Goal: Transaction & Acquisition: Purchase product/service

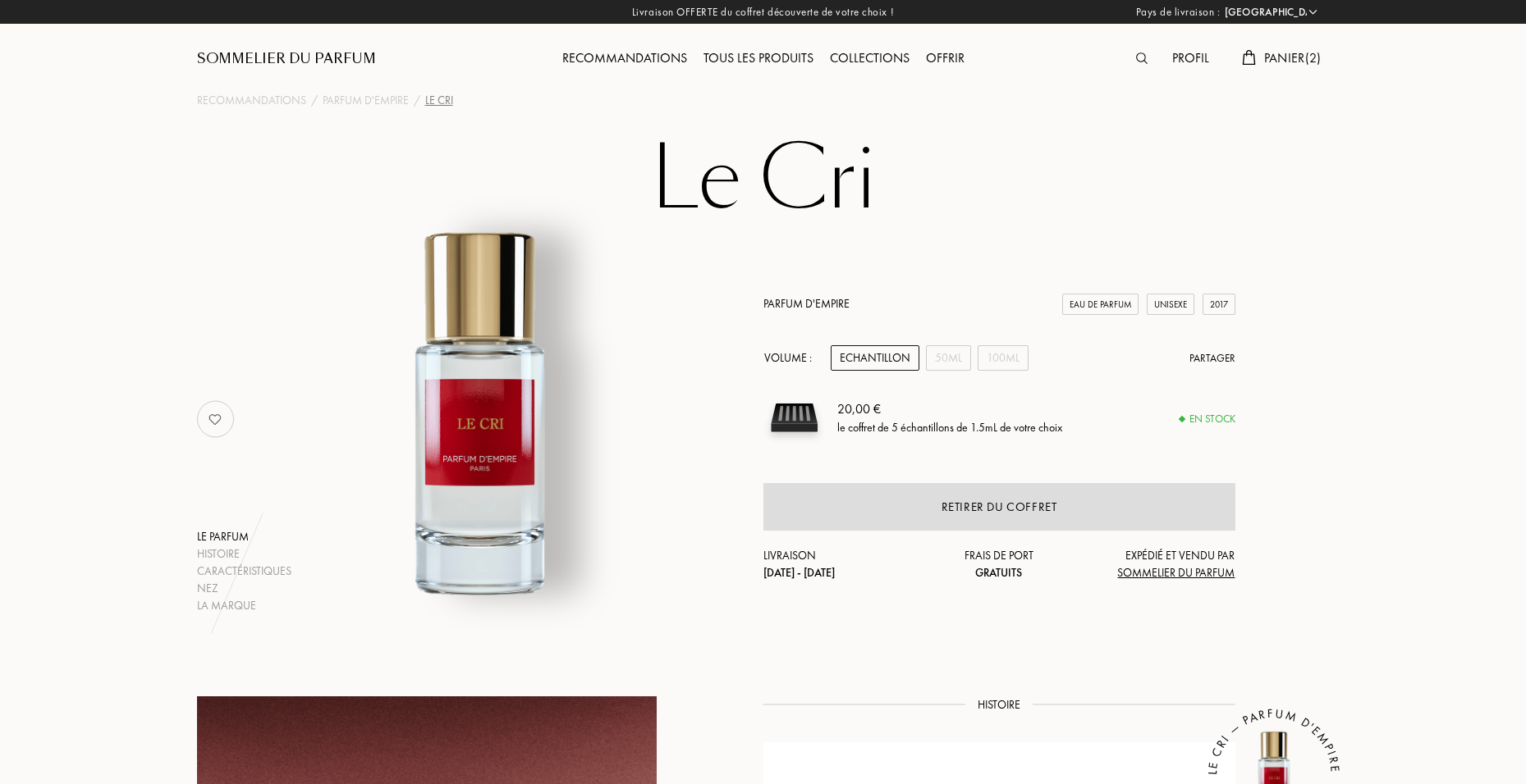
select select "FR"
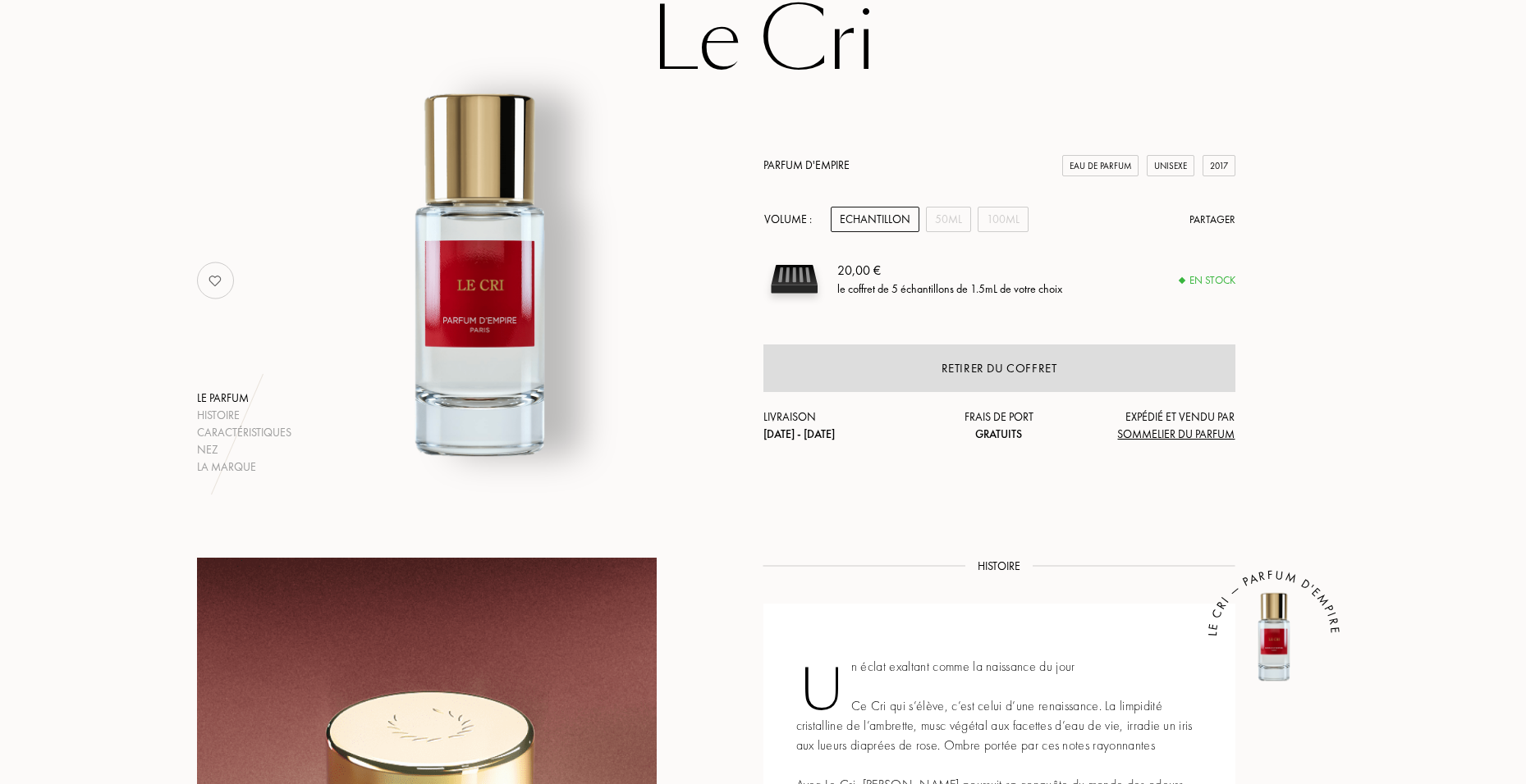
scroll to position [113, 0]
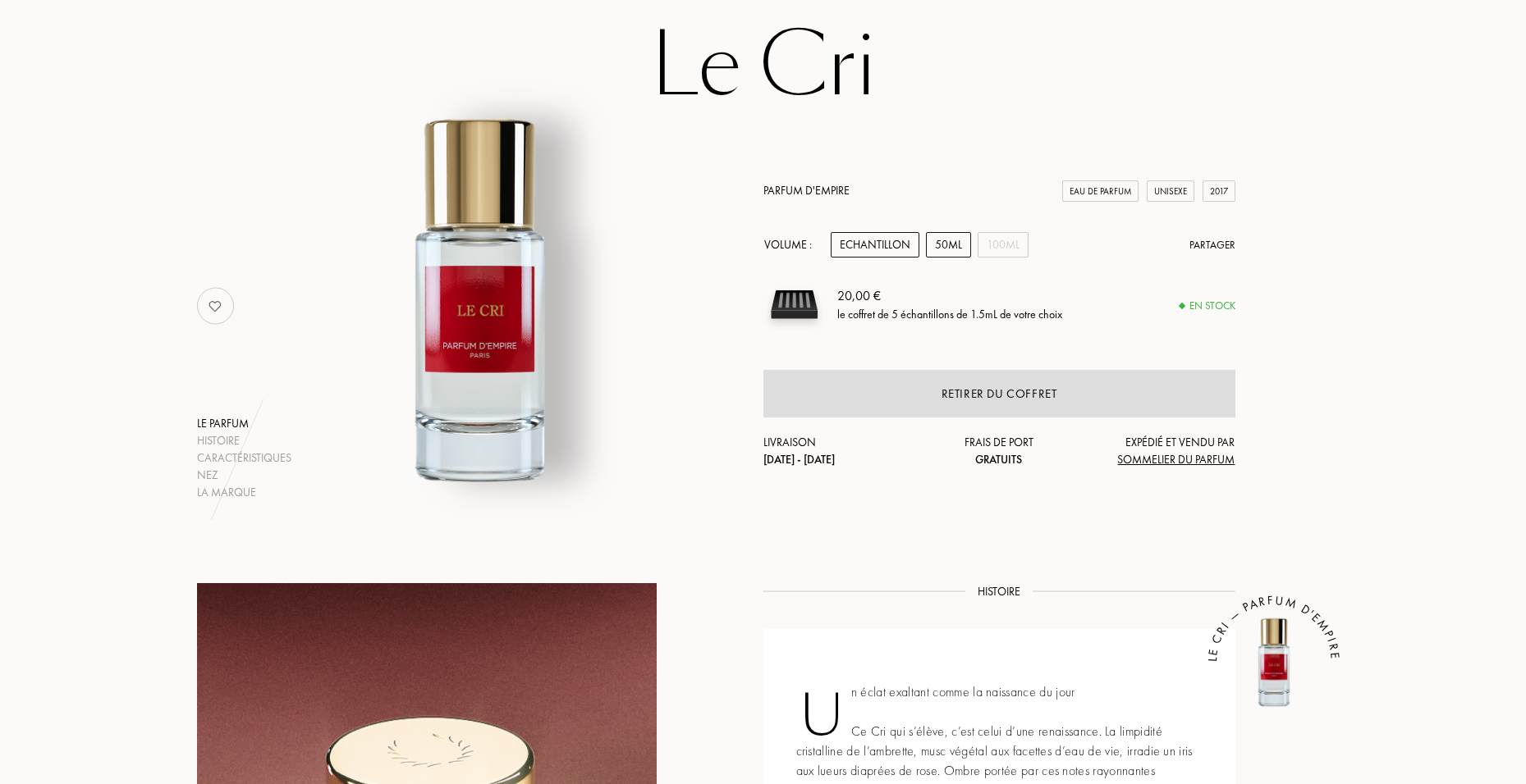
click at [965, 246] on div "50mL" at bounding box center [948, 245] width 45 height 25
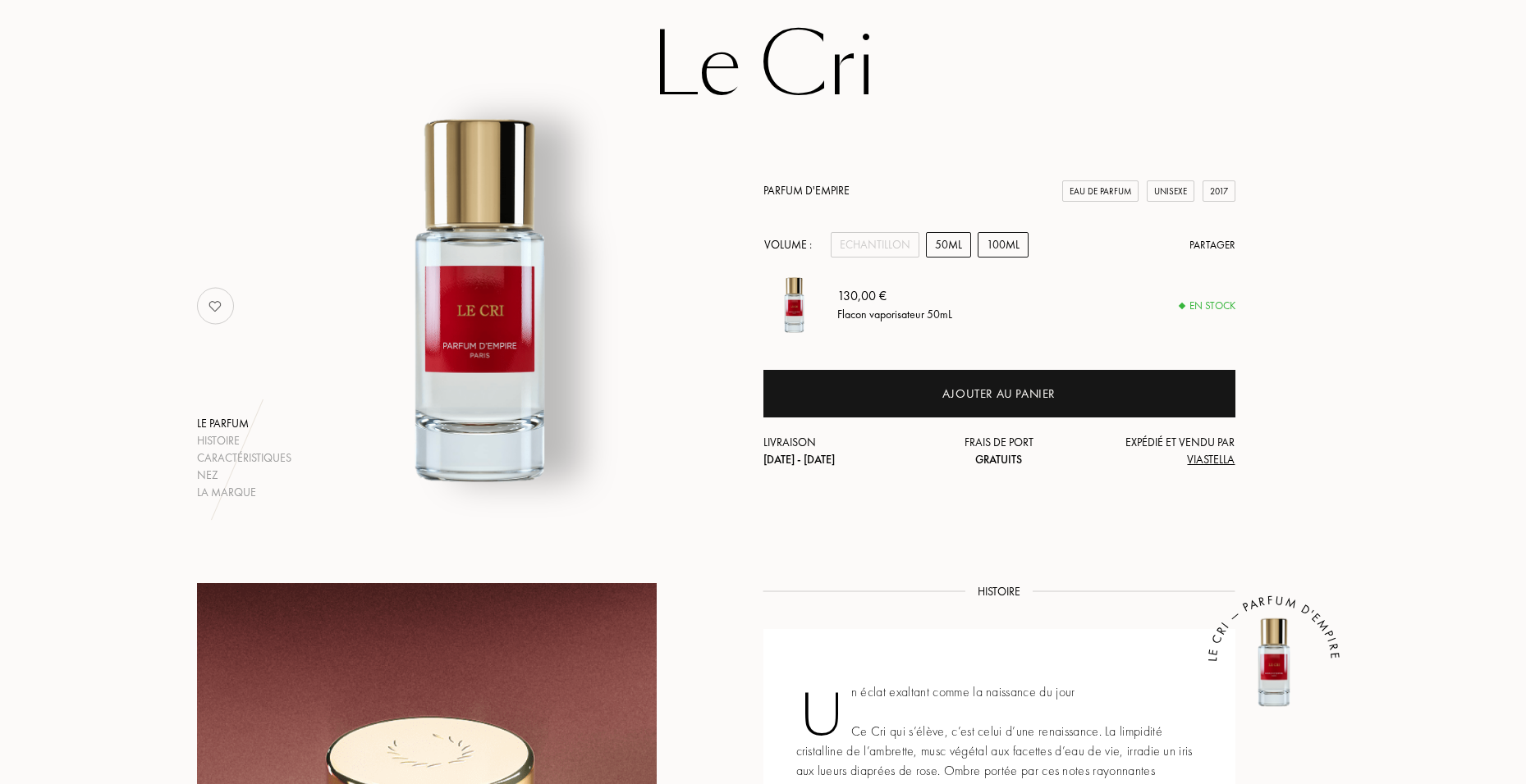
click at [992, 249] on div "100mL" at bounding box center [1002, 245] width 51 height 25
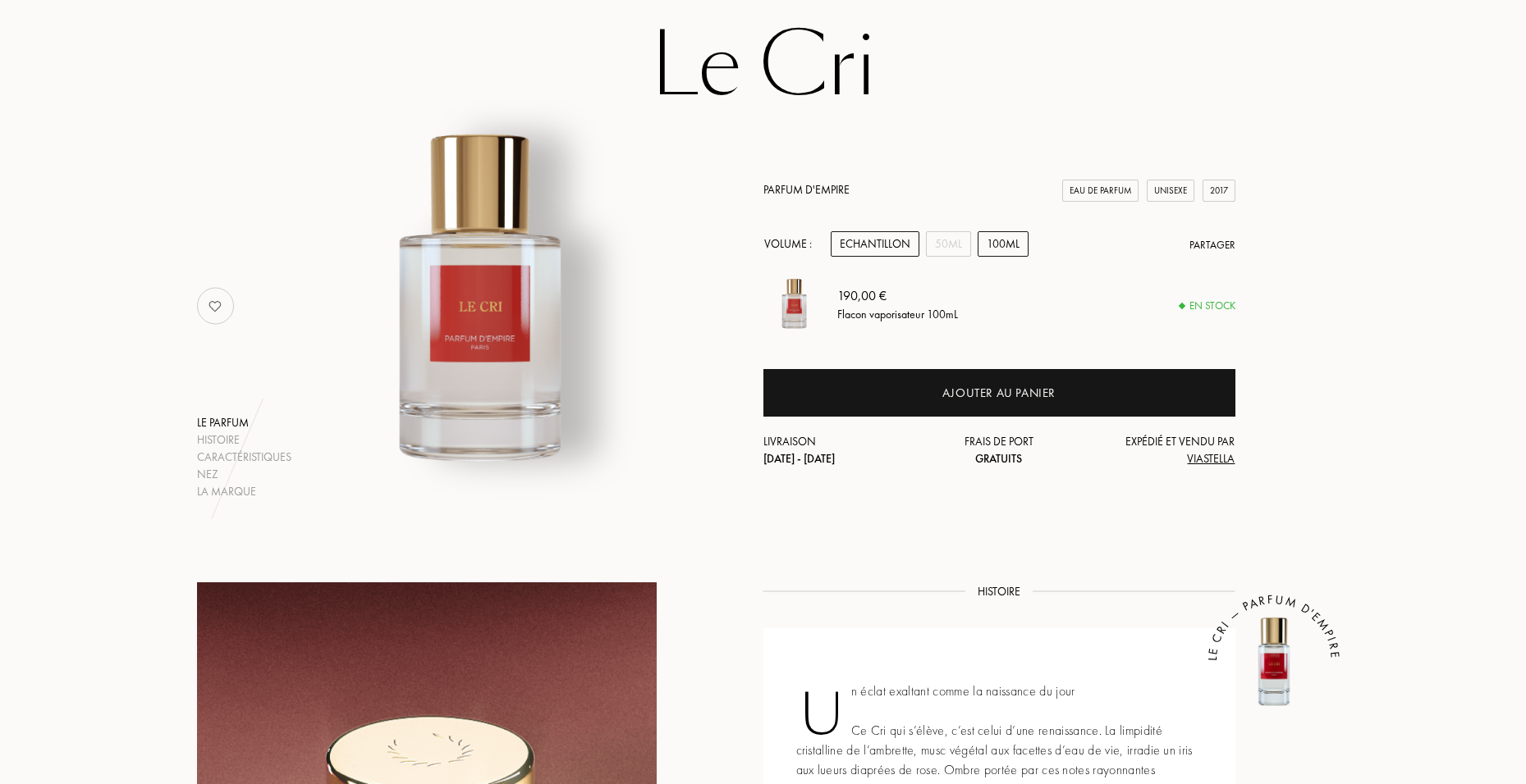
click at [843, 244] on div "Echantillon" at bounding box center [874, 244] width 88 height 25
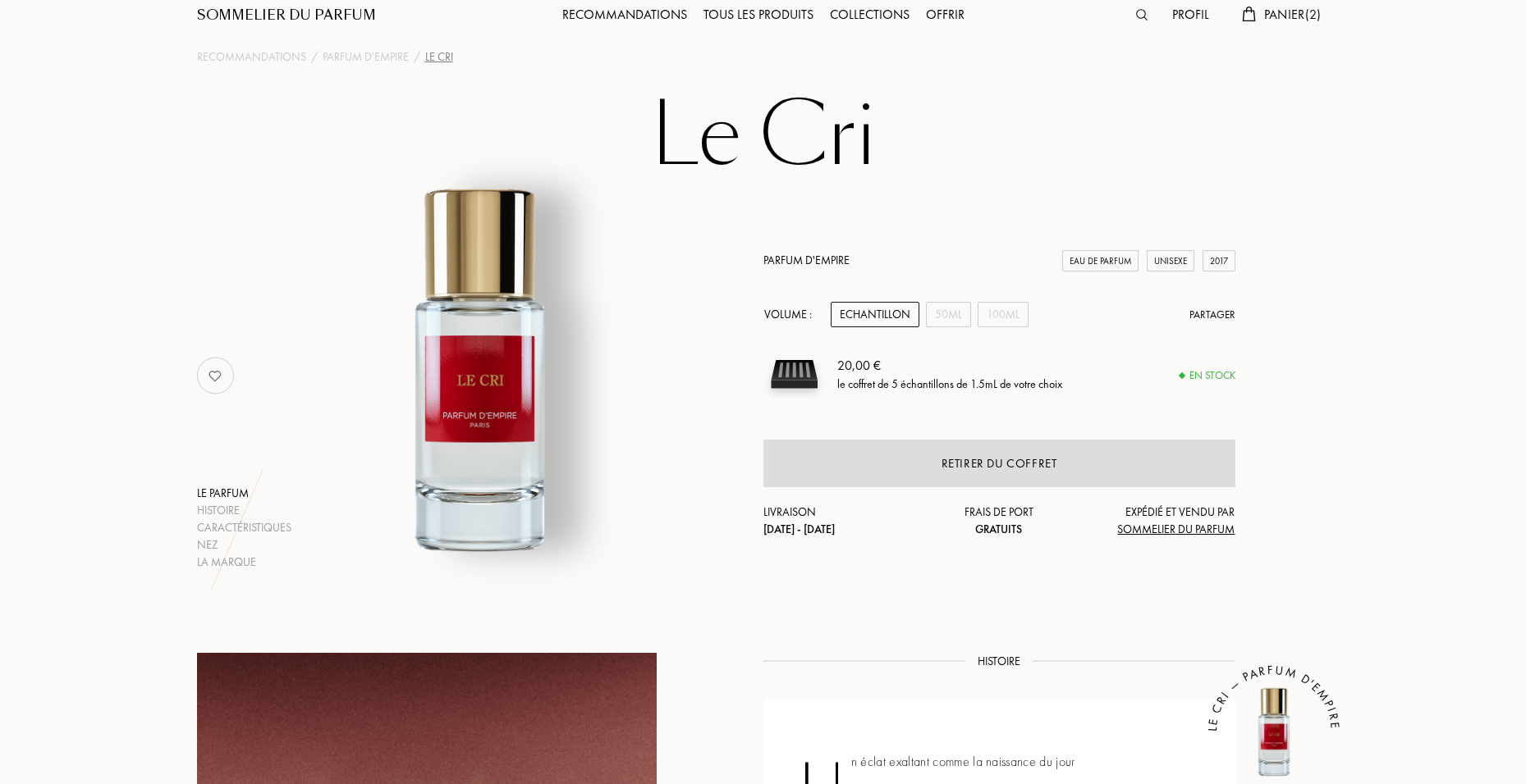
scroll to position [0, 0]
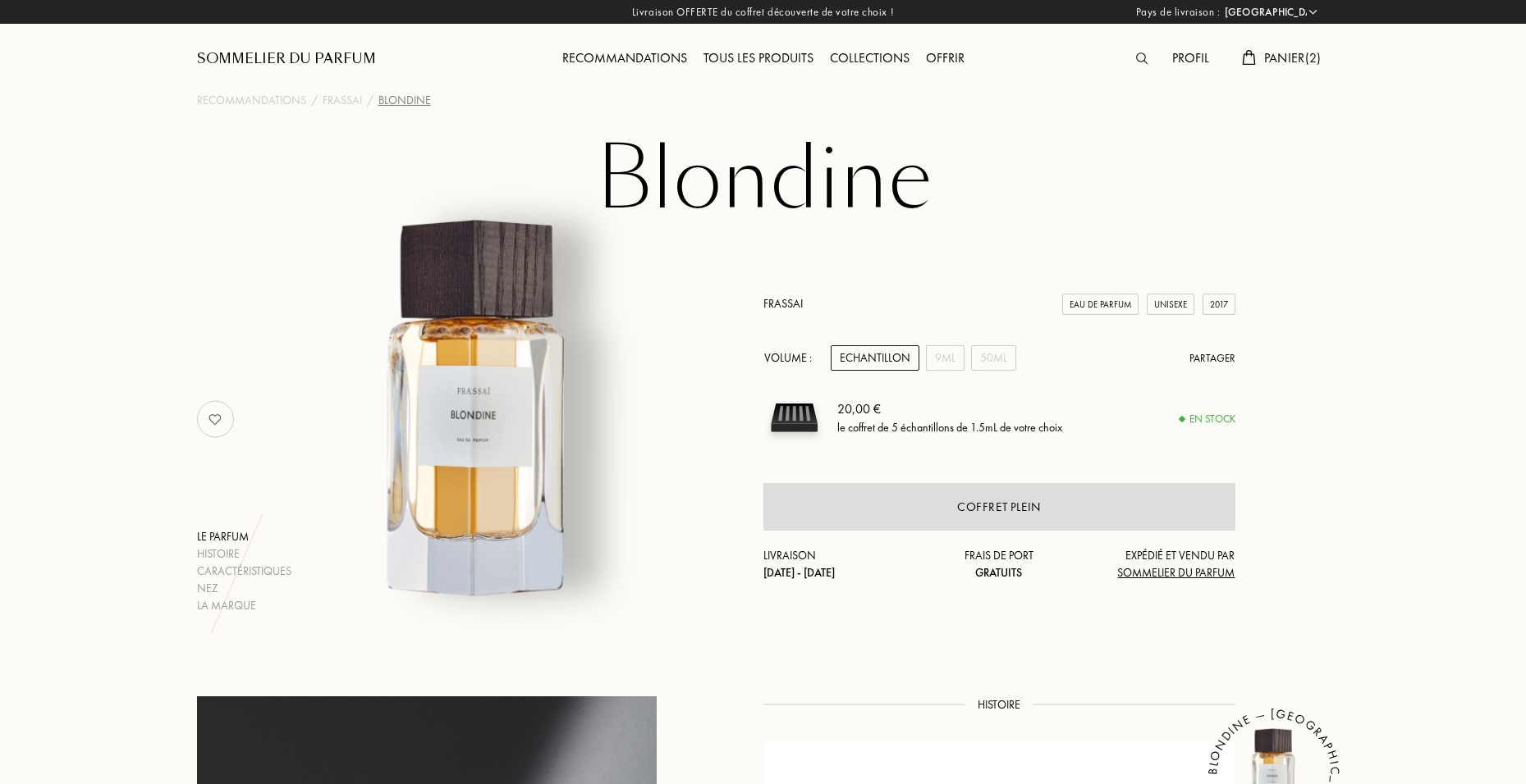
select select "FR"
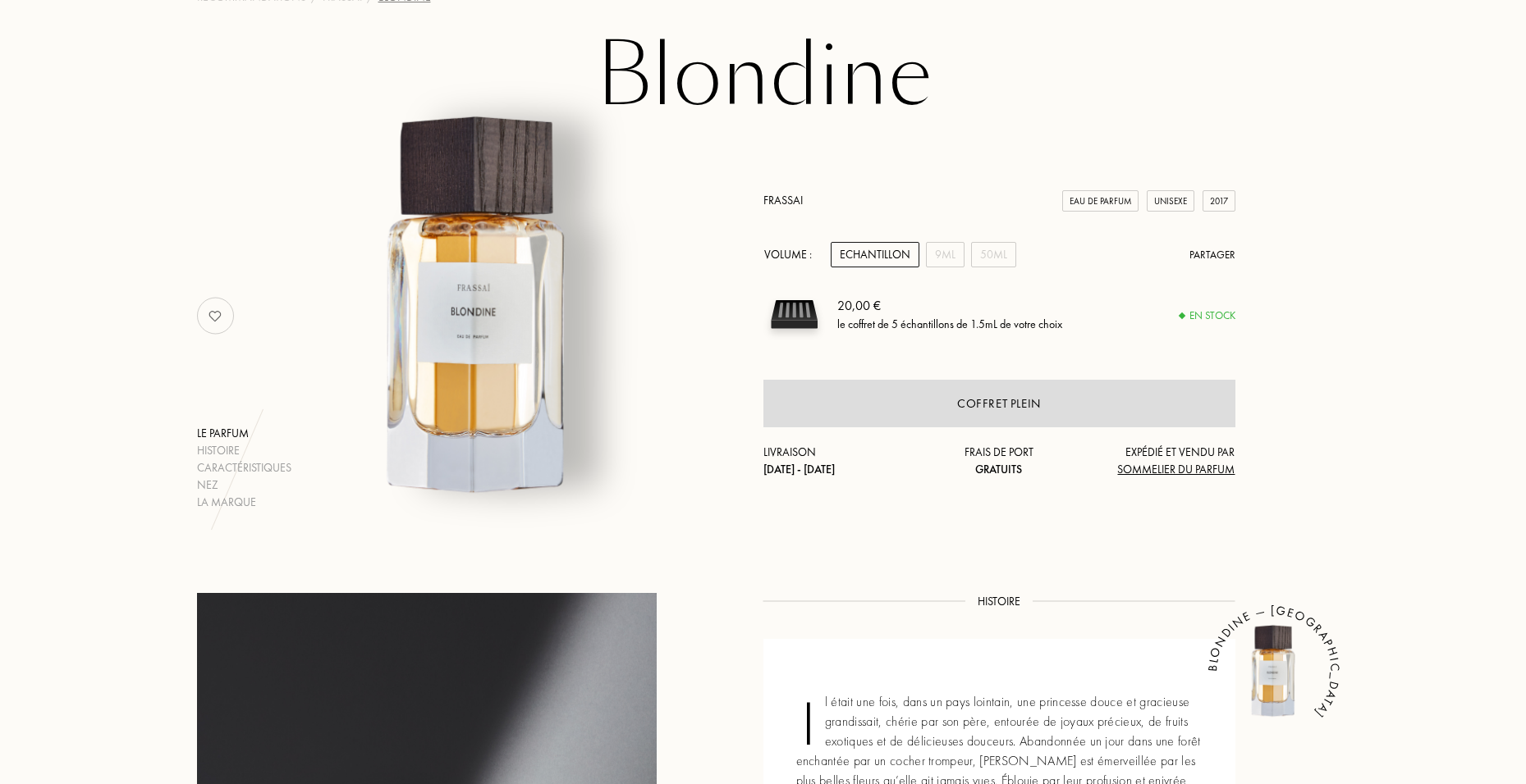
scroll to position [103, 0]
click at [945, 254] on div "9mL" at bounding box center [945, 256] width 38 height 25
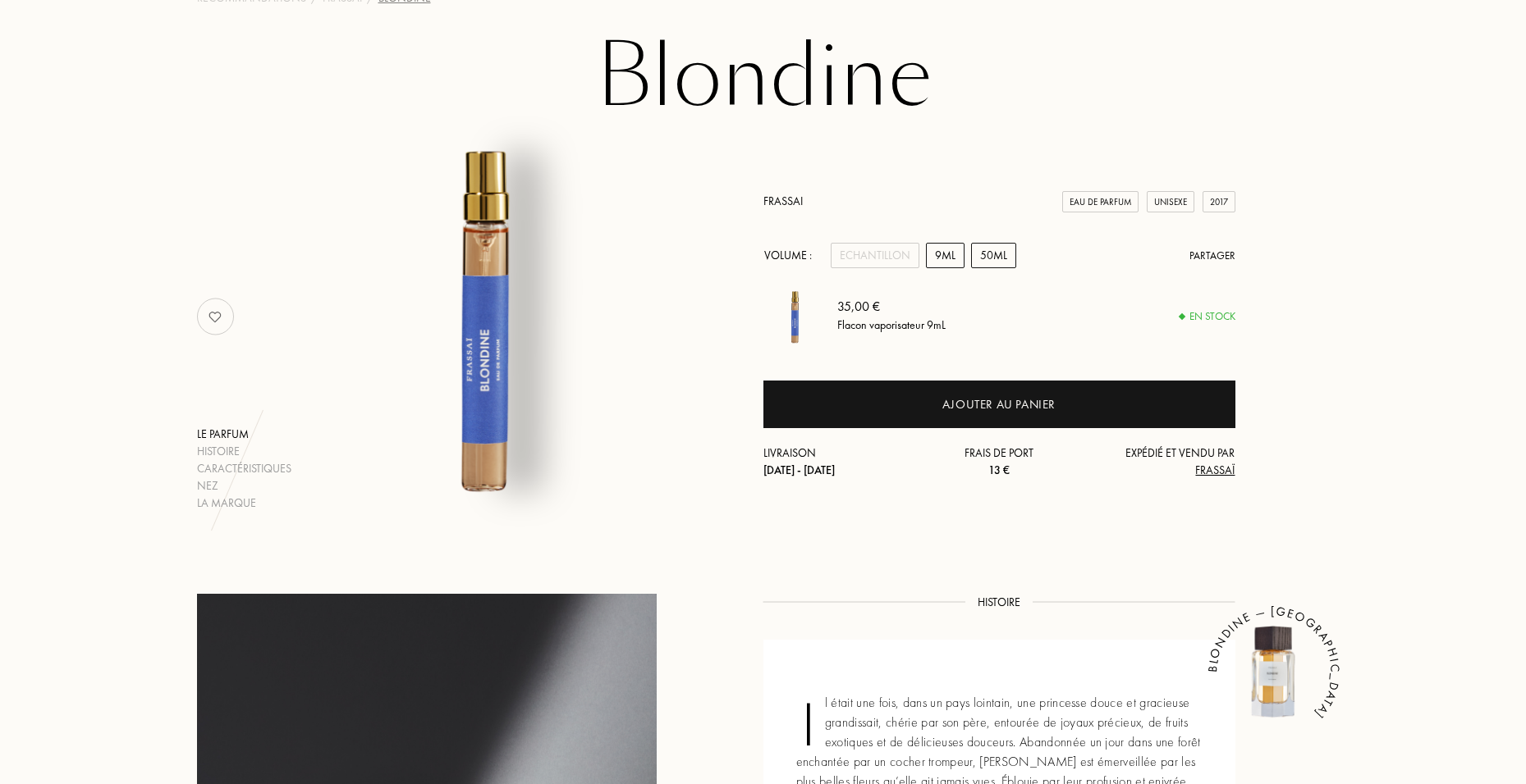
click at [990, 258] on div "50mL" at bounding box center [993, 256] width 45 height 25
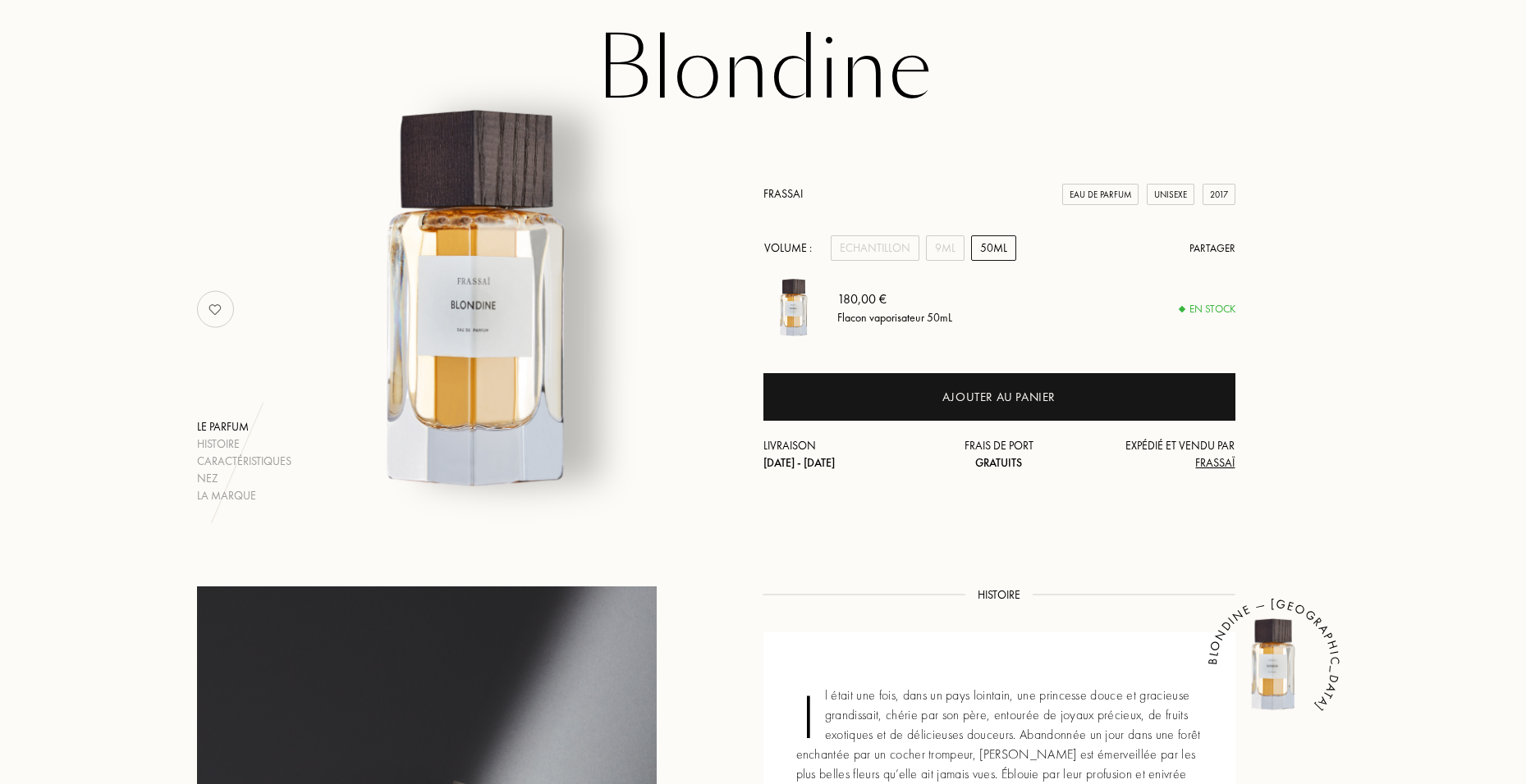
scroll to position [109, 0]
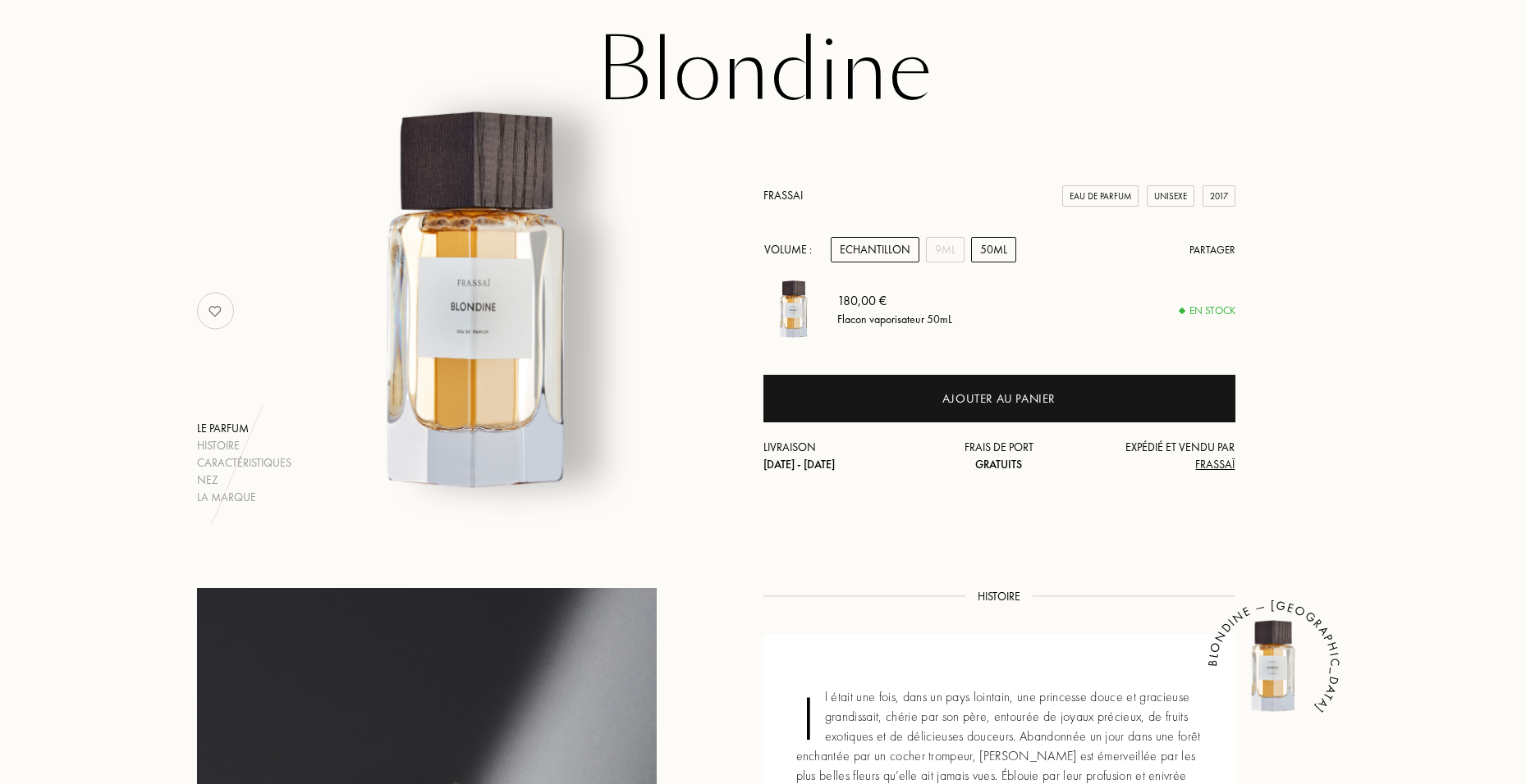
click at [897, 252] on div "Echantillon" at bounding box center [874, 250] width 88 height 25
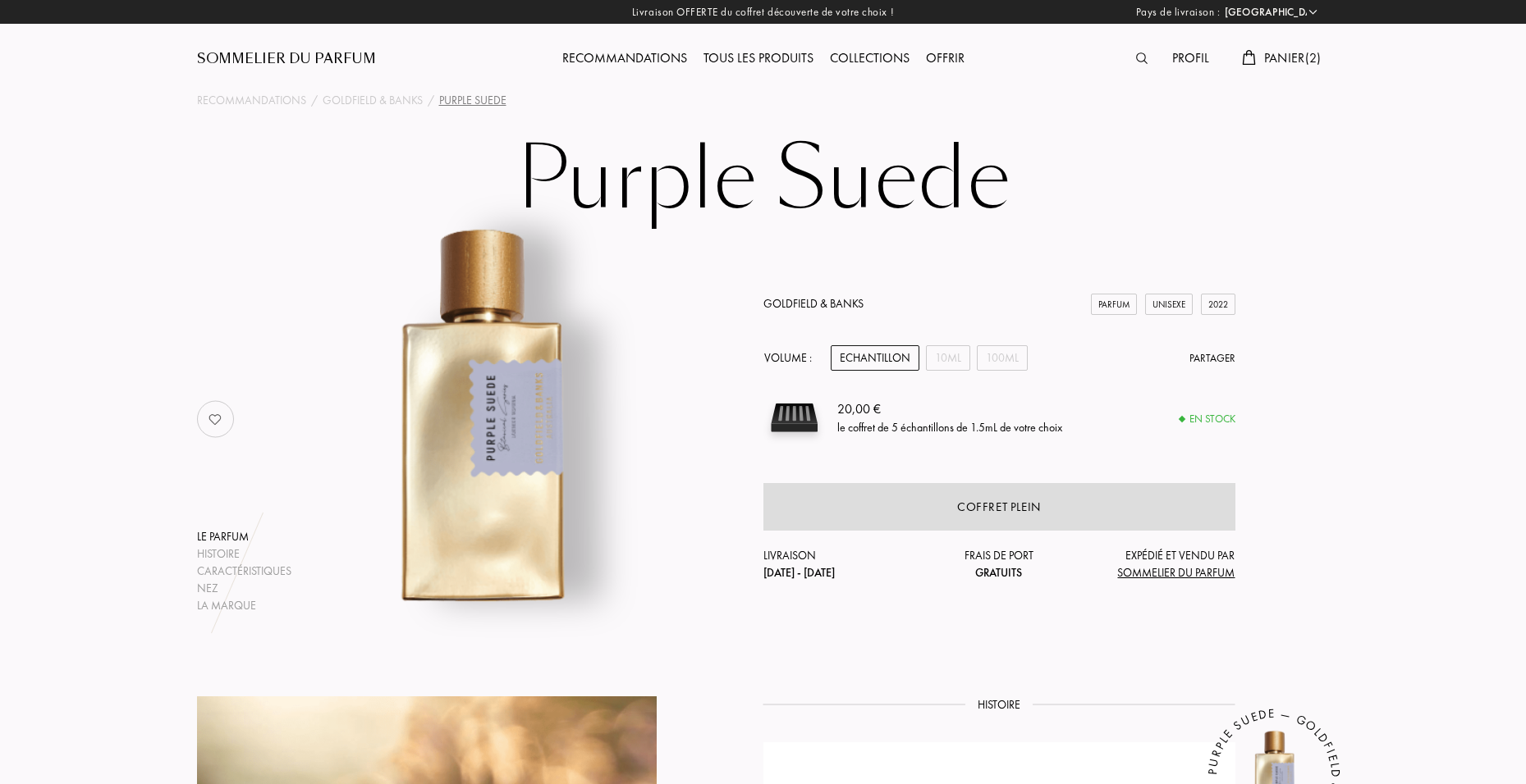
select select "FR"
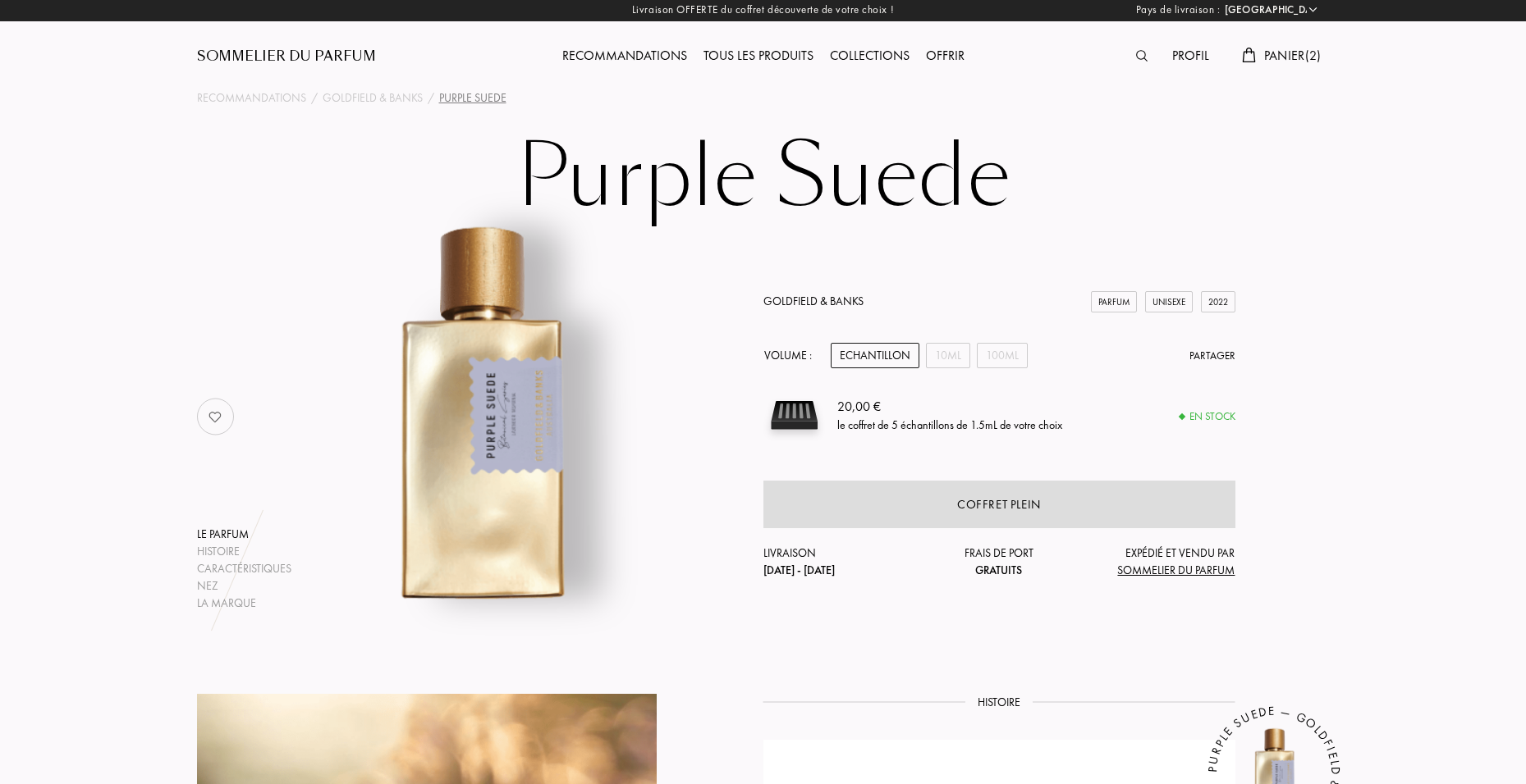
scroll to position [2, 0]
click at [996, 358] on div "100mL" at bounding box center [1001, 356] width 51 height 25
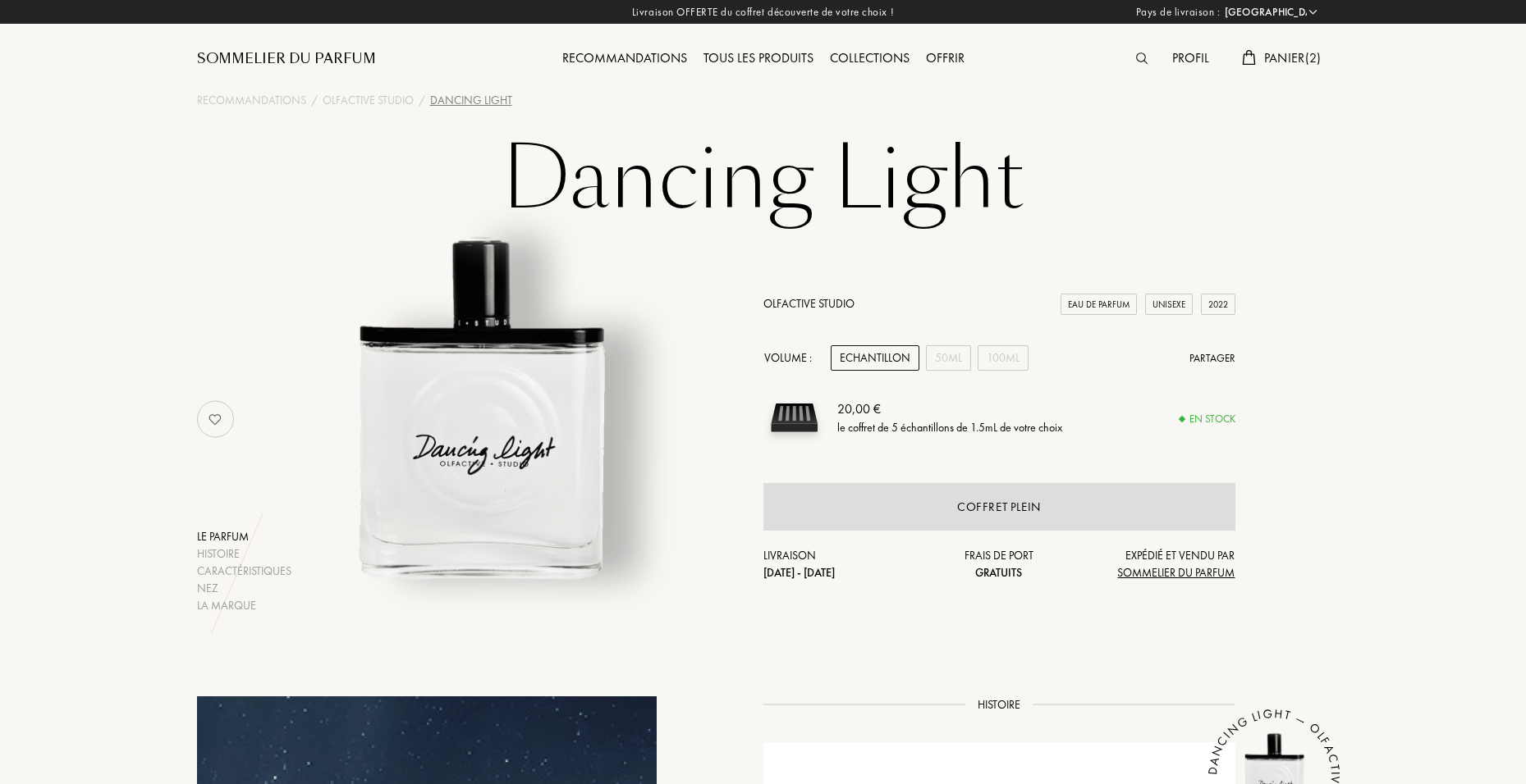
select select "FR"
click at [897, 355] on div "Echantillon" at bounding box center [874, 358] width 88 height 25
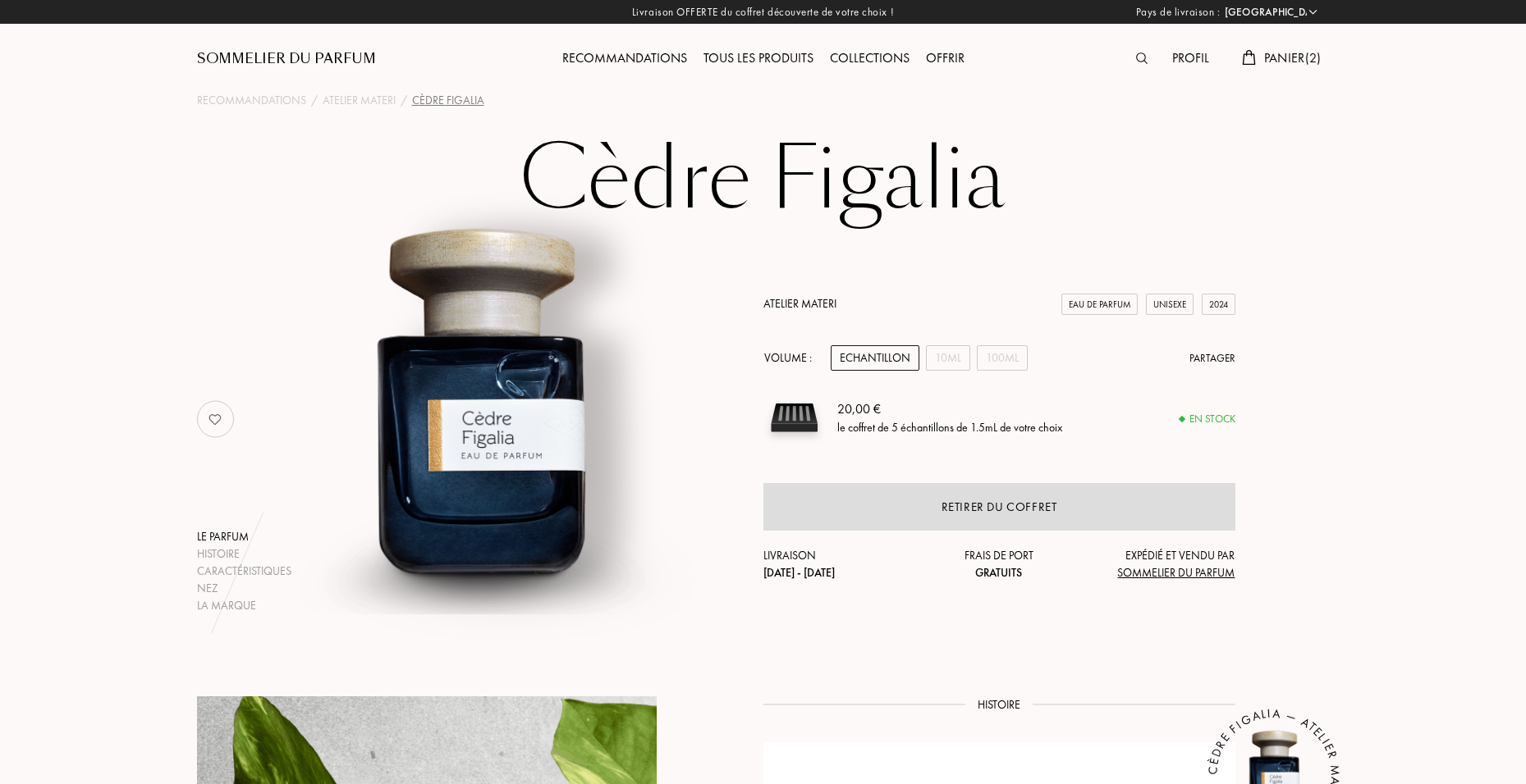
select select "FR"
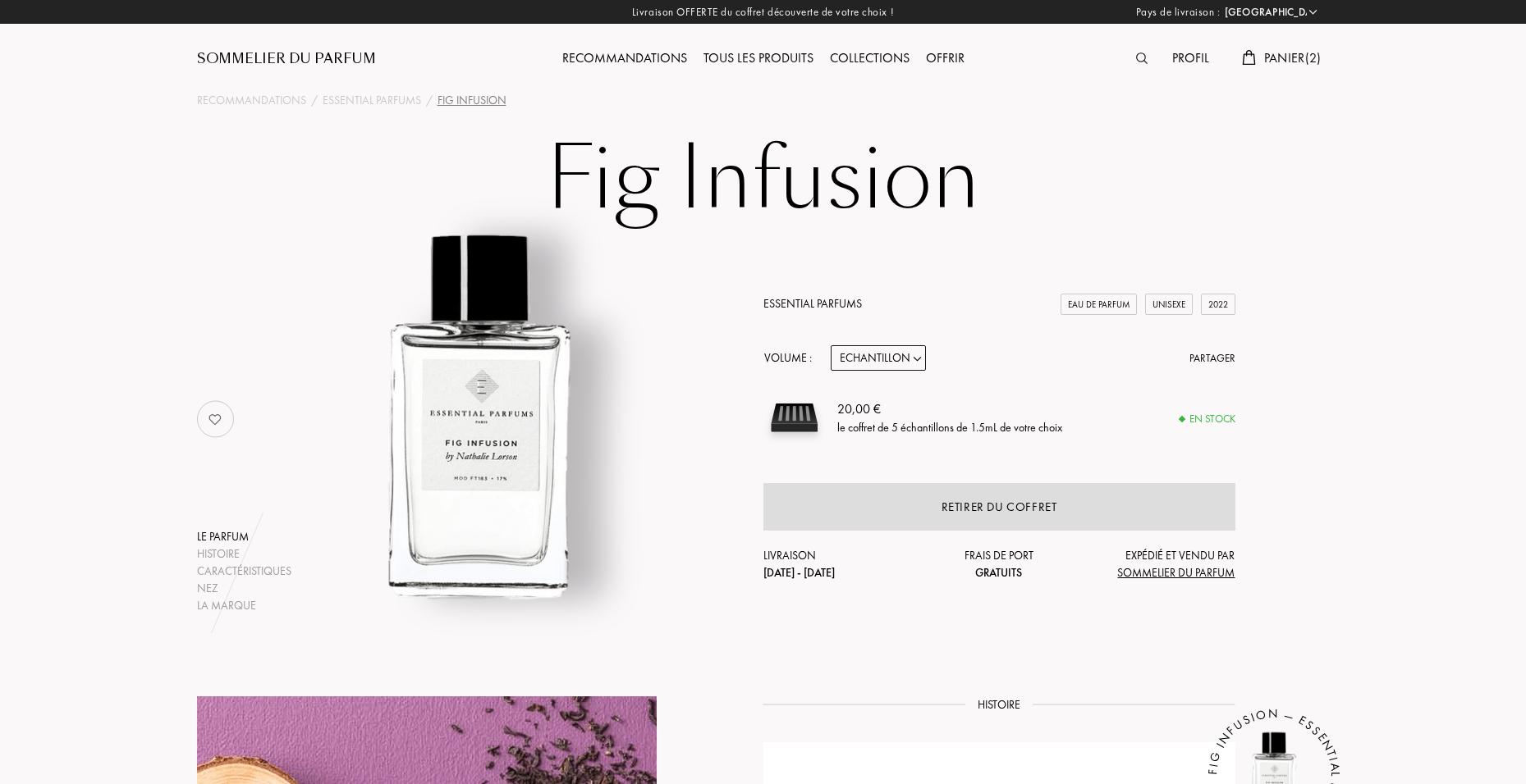
select select "FR"
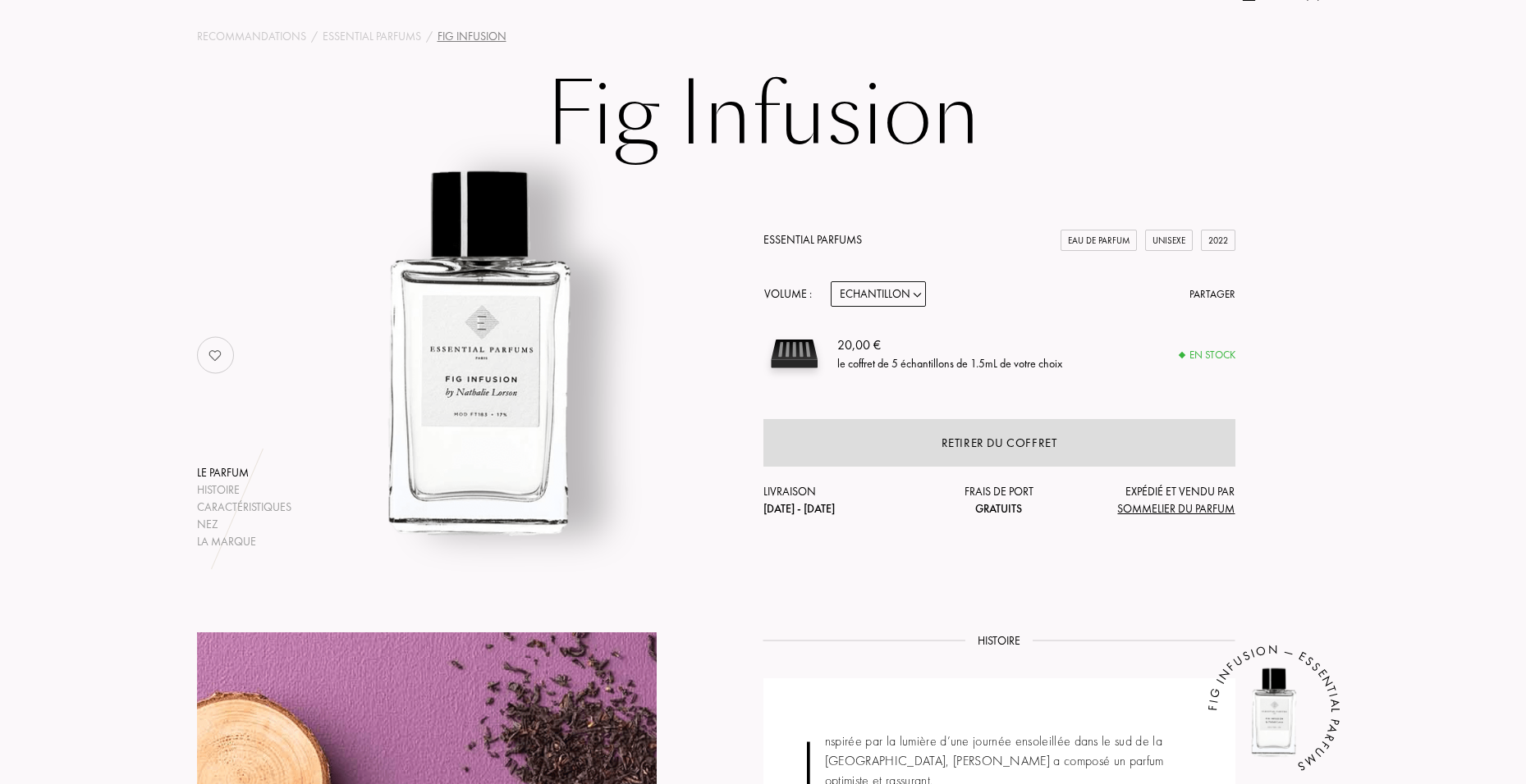
scroll to position [63, 0]
click at [953, 301] on div "Volume : Echantillon 10mL 100mL 150mL Partager" at bounding box center [998, 295] width 472 height 25
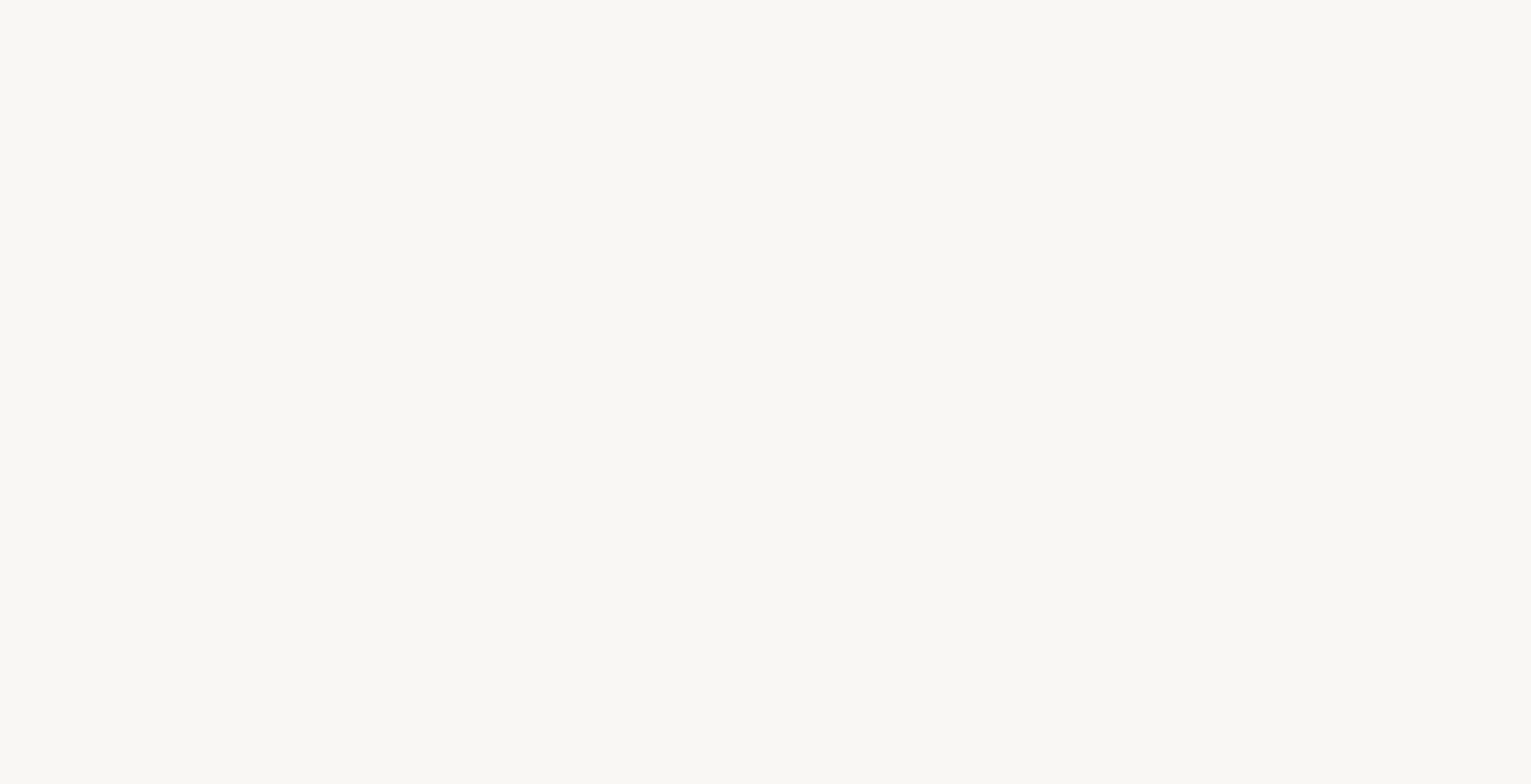
select select "FR"
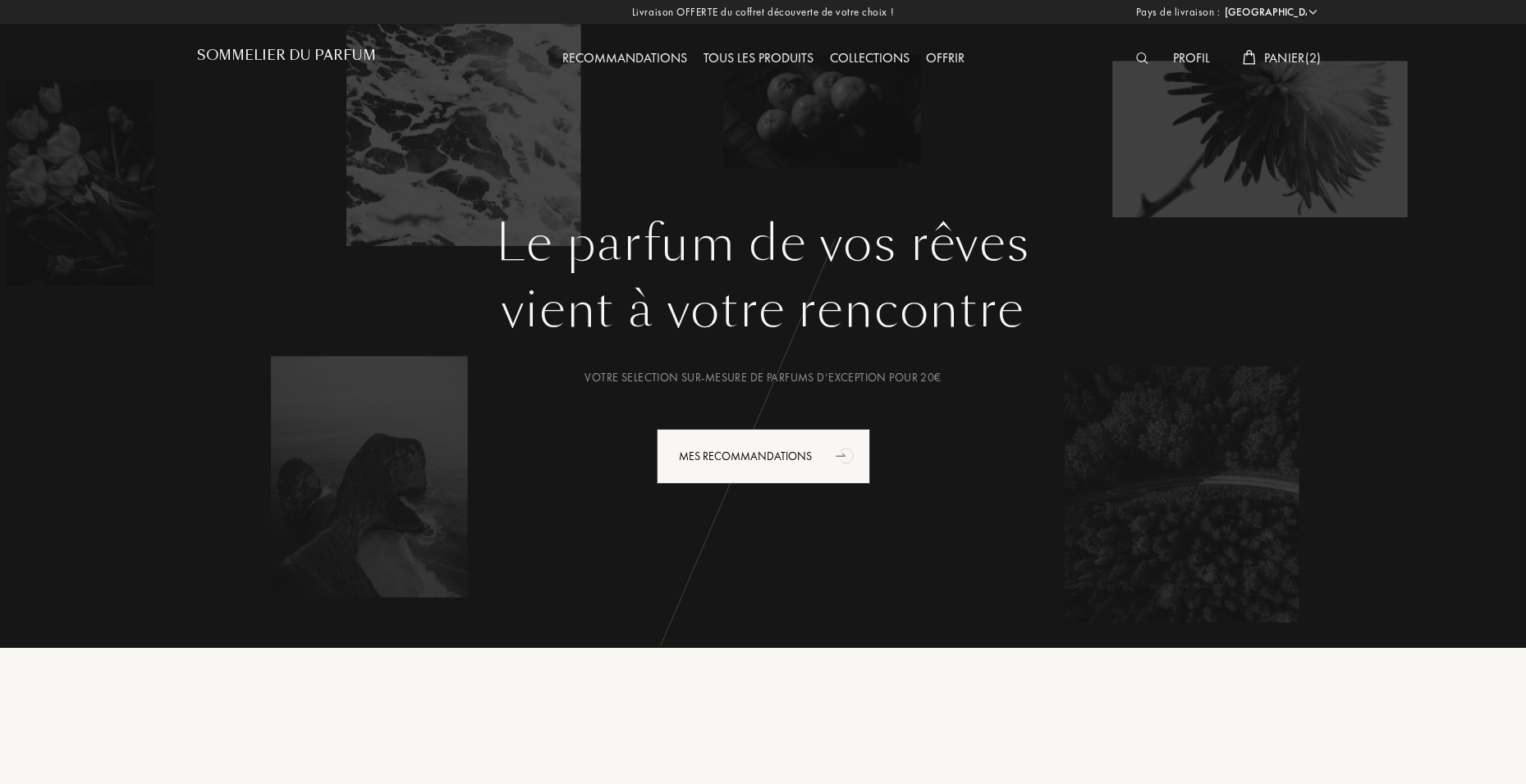
click at [1285, 63] on span "Panier ( 2 )" at bounding box center [1292, 58] width 58 height 17
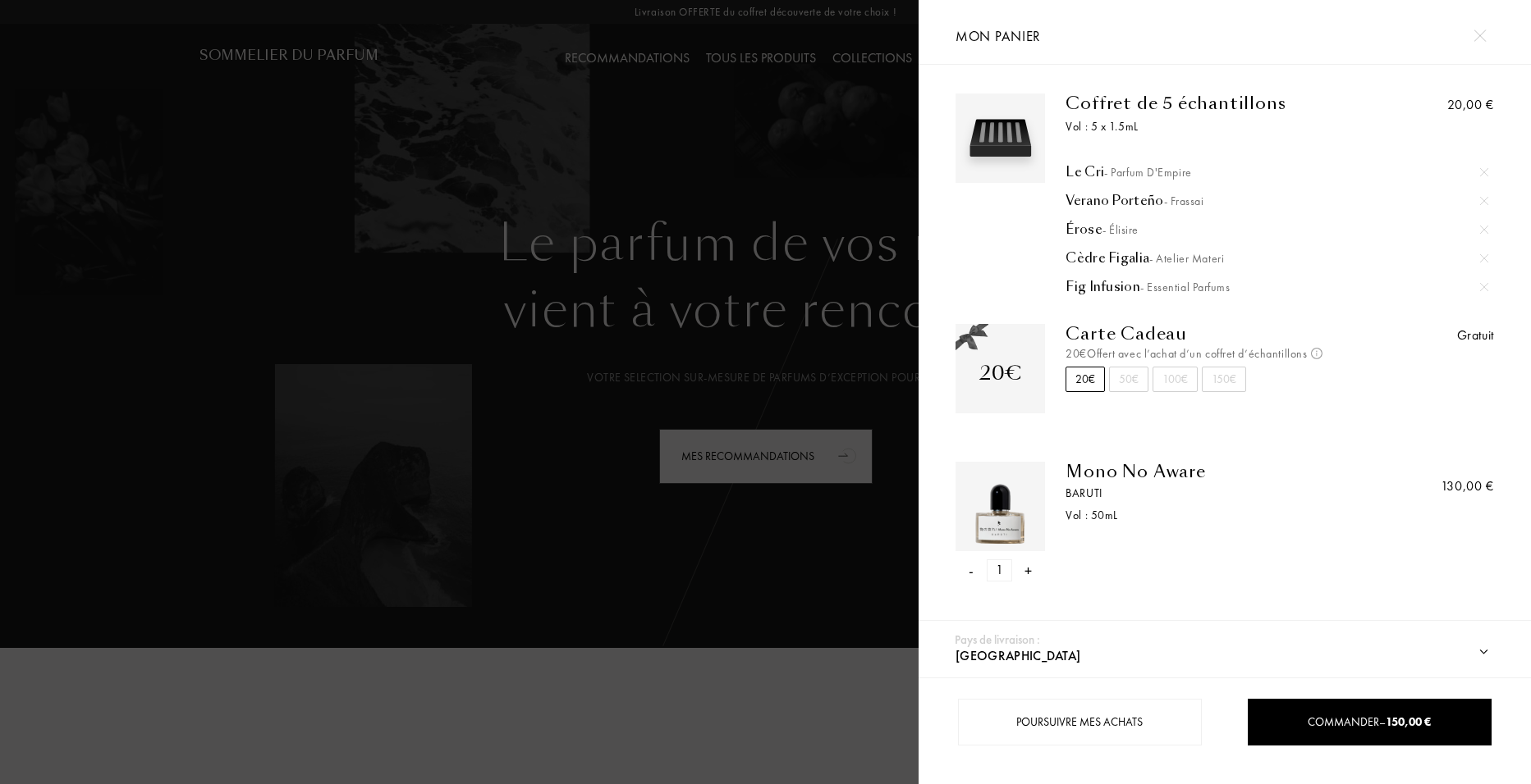
click at [1480, 175] on img at bounding box center [1484, 172] width 9 height 9
click at [1482, 198] on img at bounding box center [1484, 201] width 9 height 9
click at [1485, 171] on img at bounding box center [1484, 172] width 9 height 9
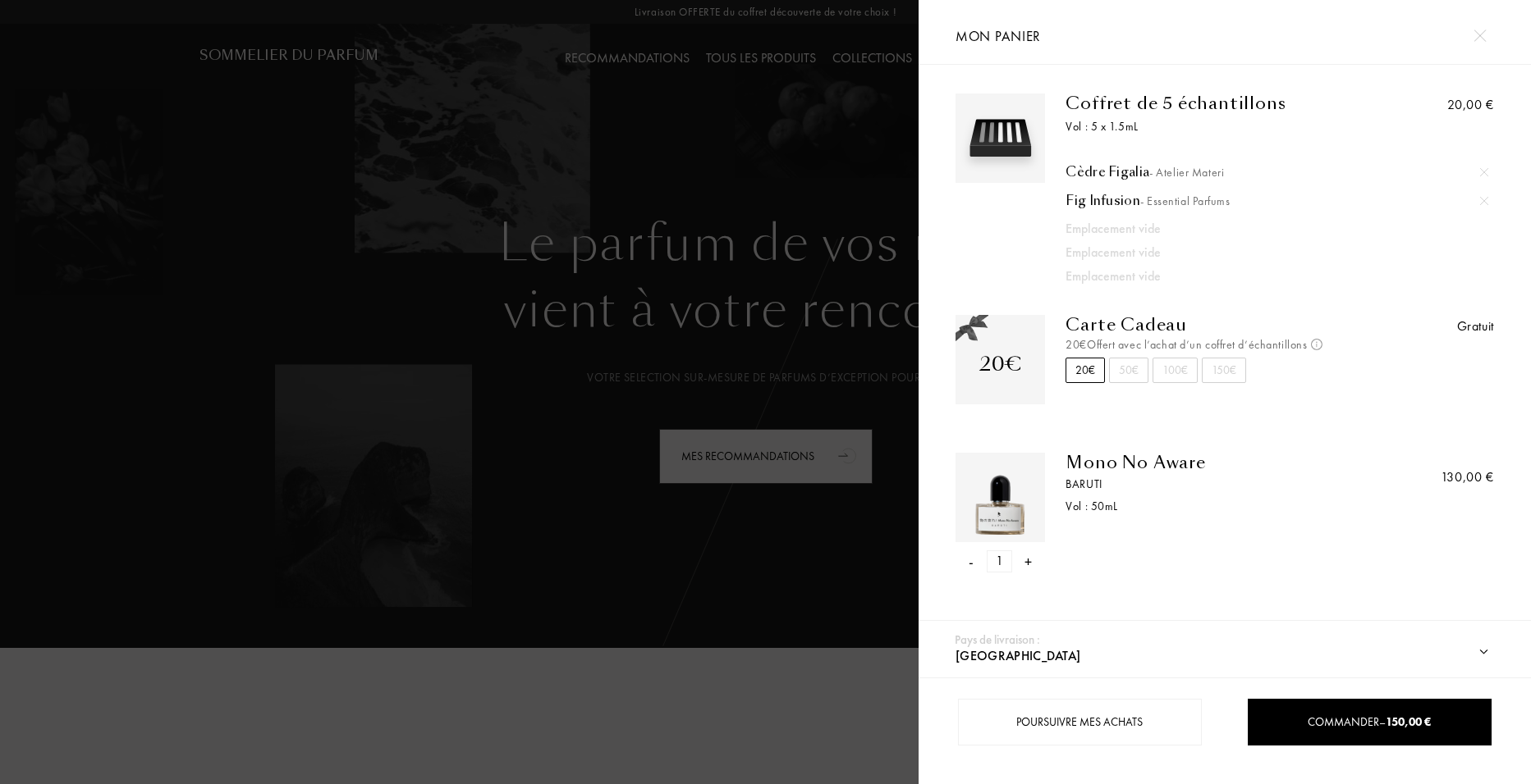
click at [1485, 178] on div at bounding box center [1484, 173] width 25 height 25
click at [1485, 170] on img at bounding box center [1484, 172] width 9 height 9
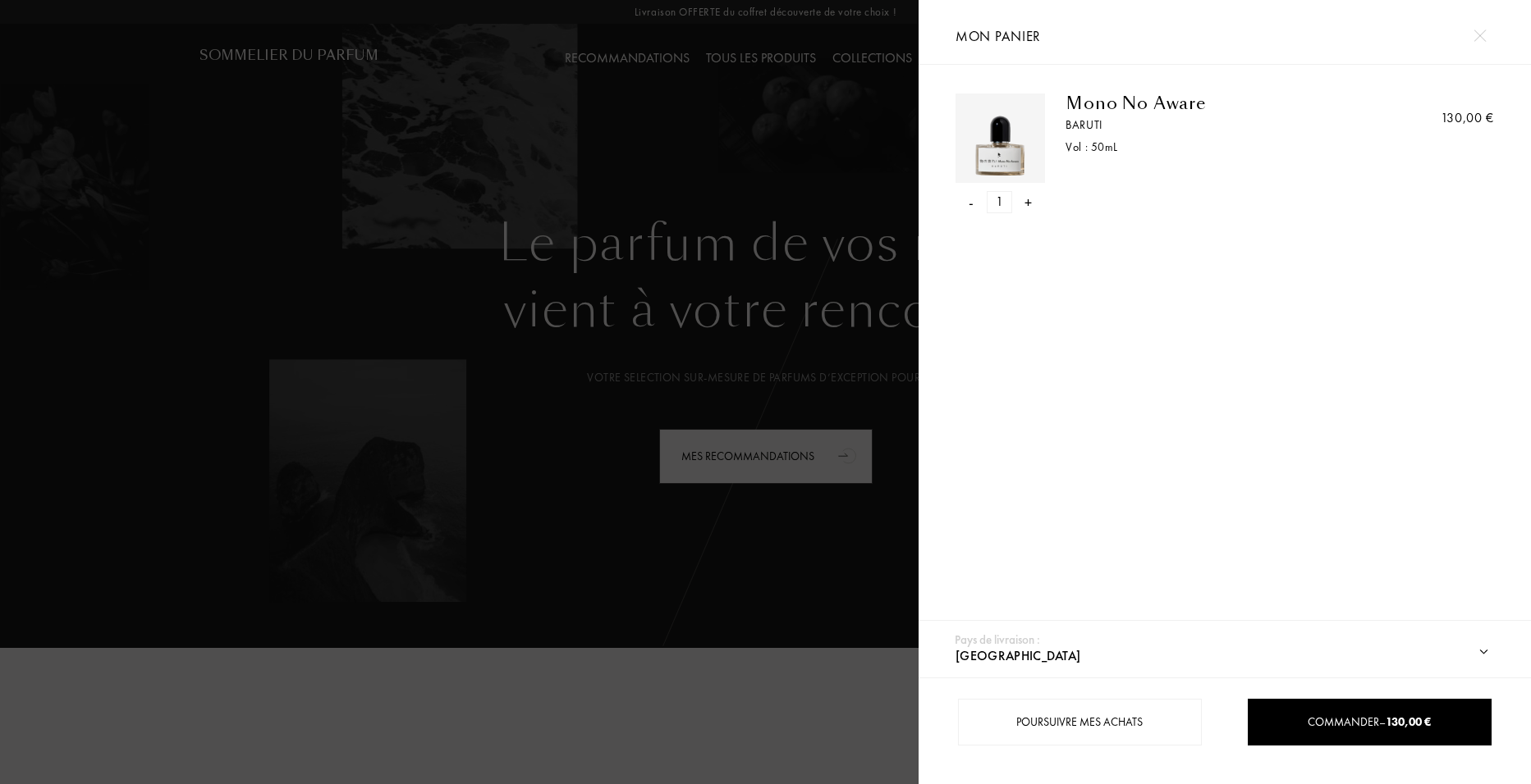
click at [1152, 110] on div "Mono No Aware" at bounding box center [1212, 103] width 294 height 19
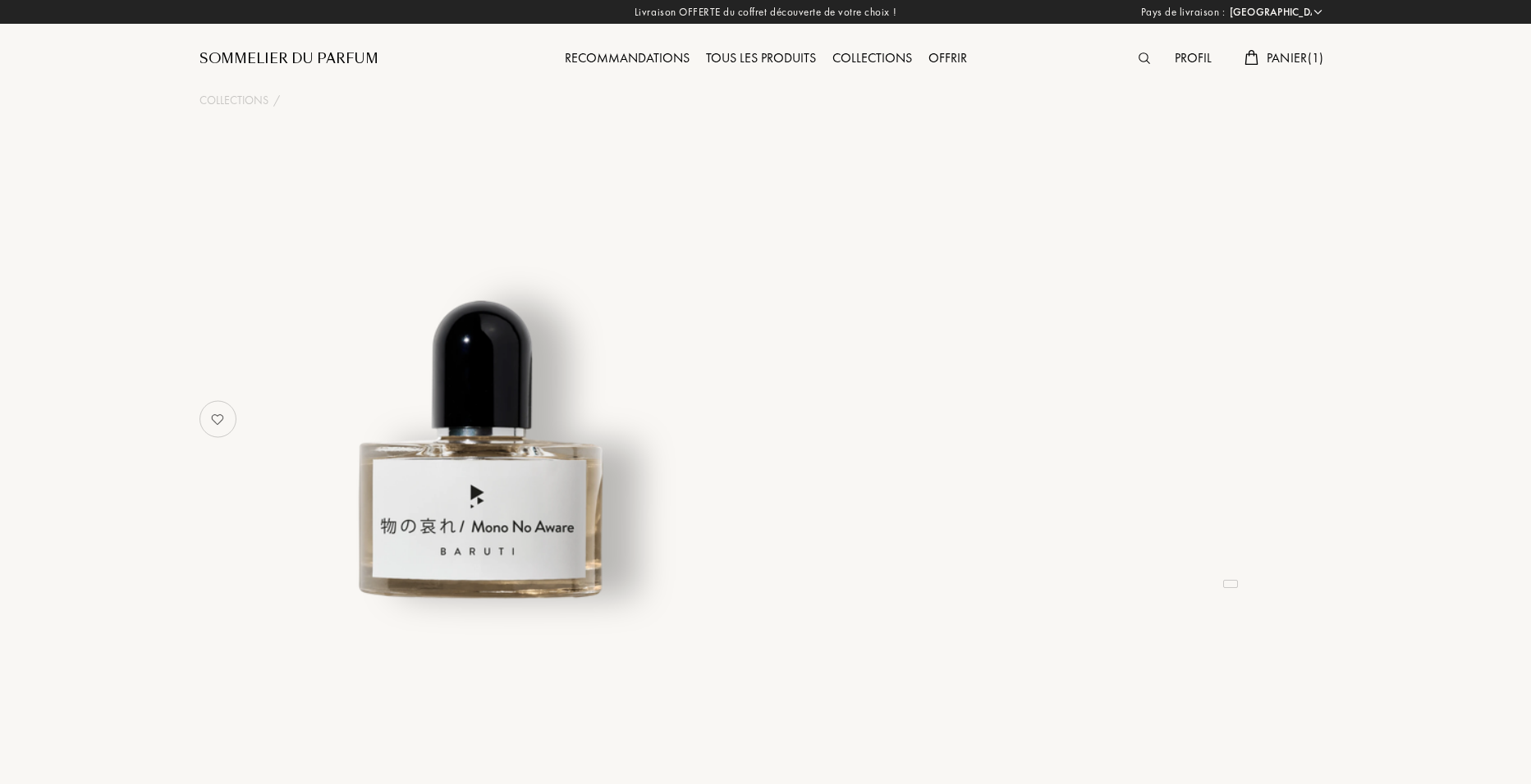
select select "FR"
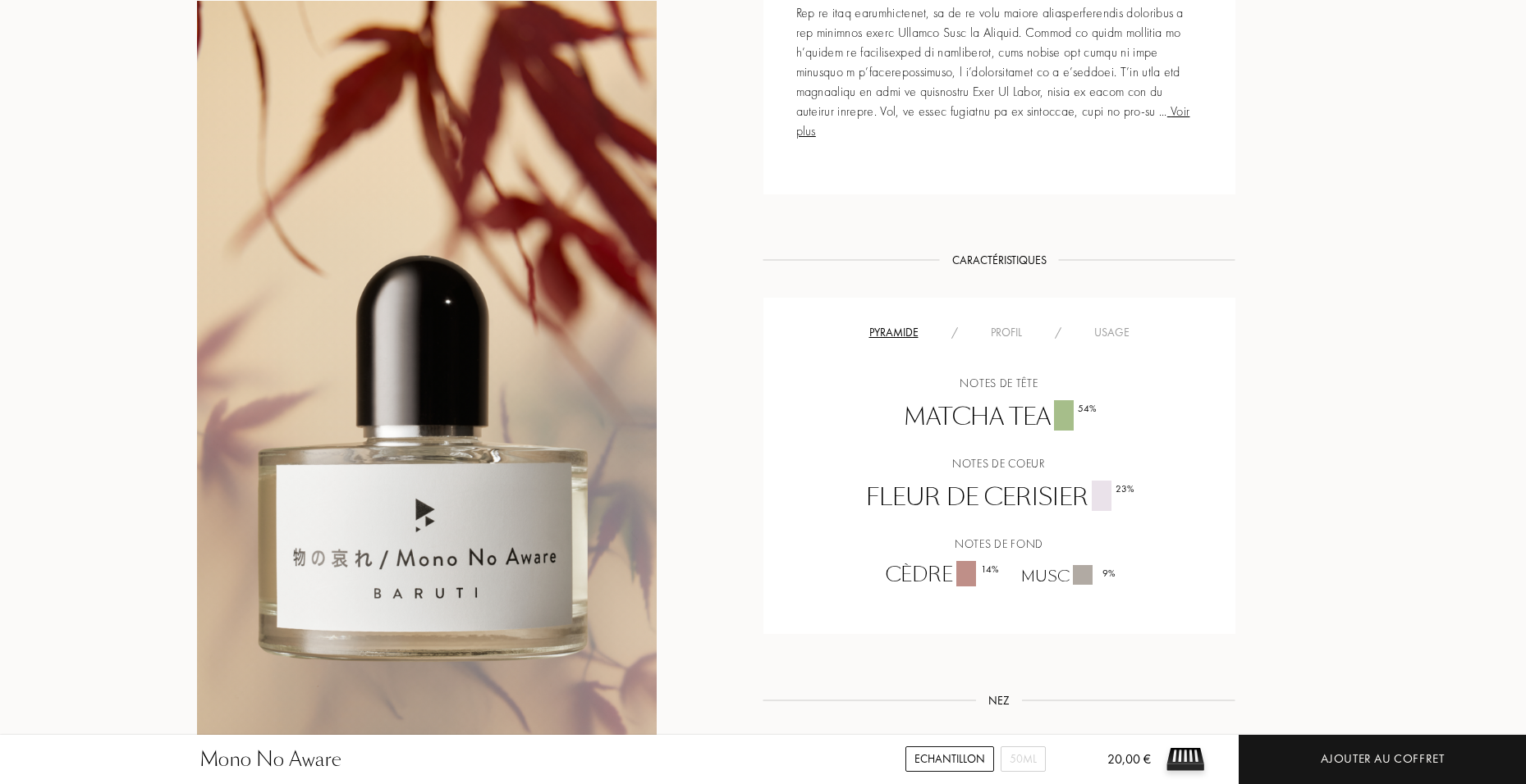
scroll to position [989, 0]
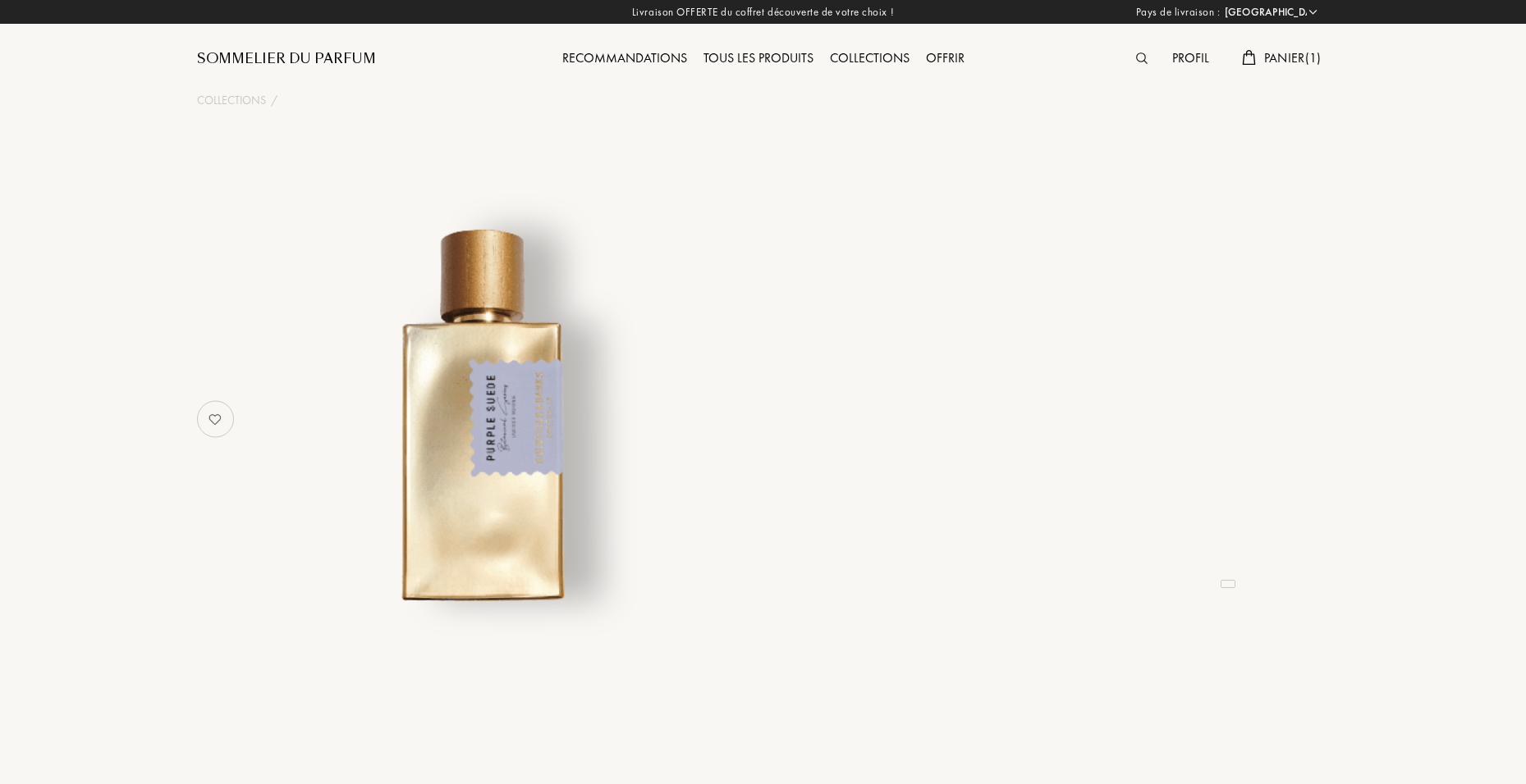
select select "FR"
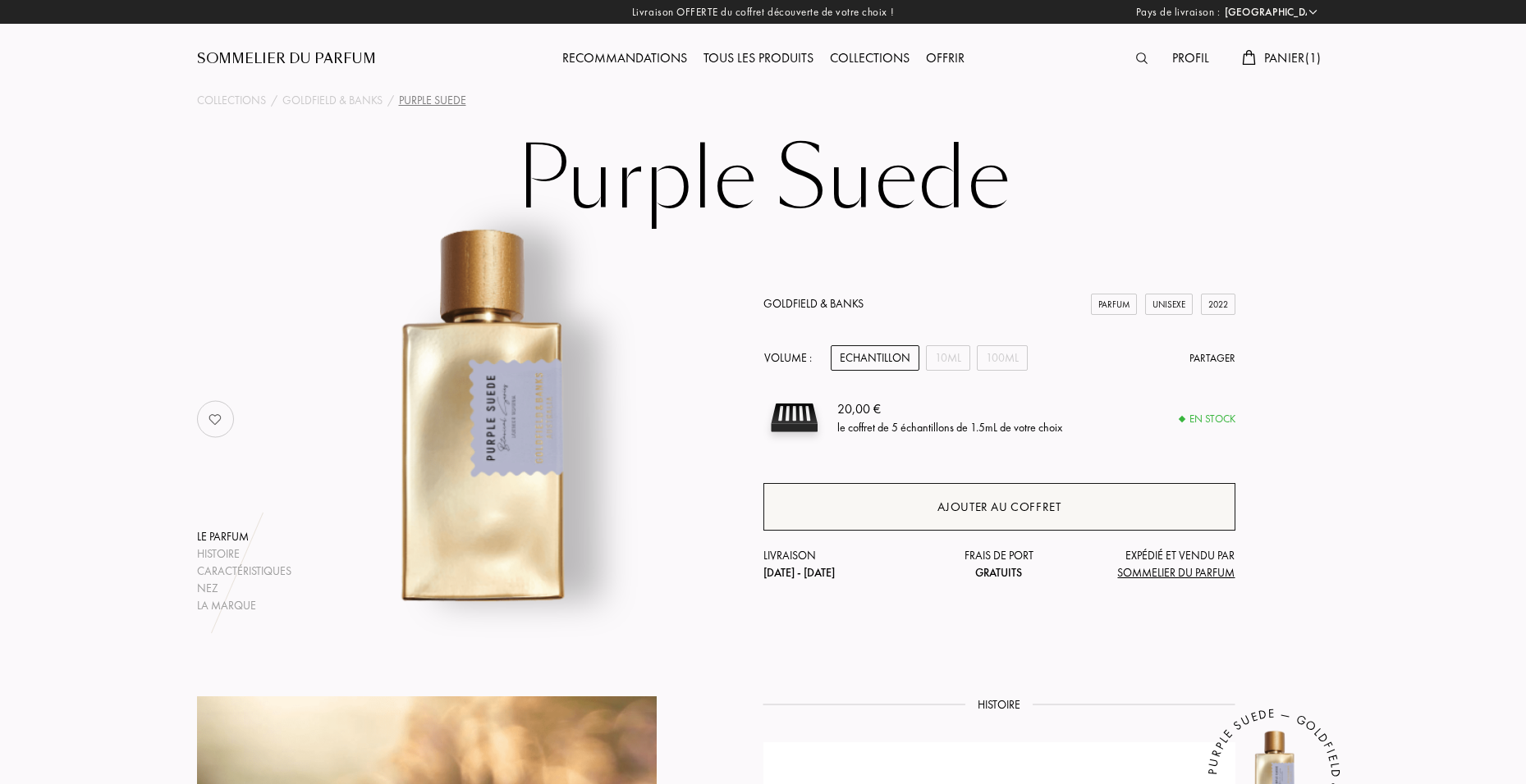
click at [952, 516] on div "Ajouter au coffret" at bounding box center [998, 507] width 472 height 48
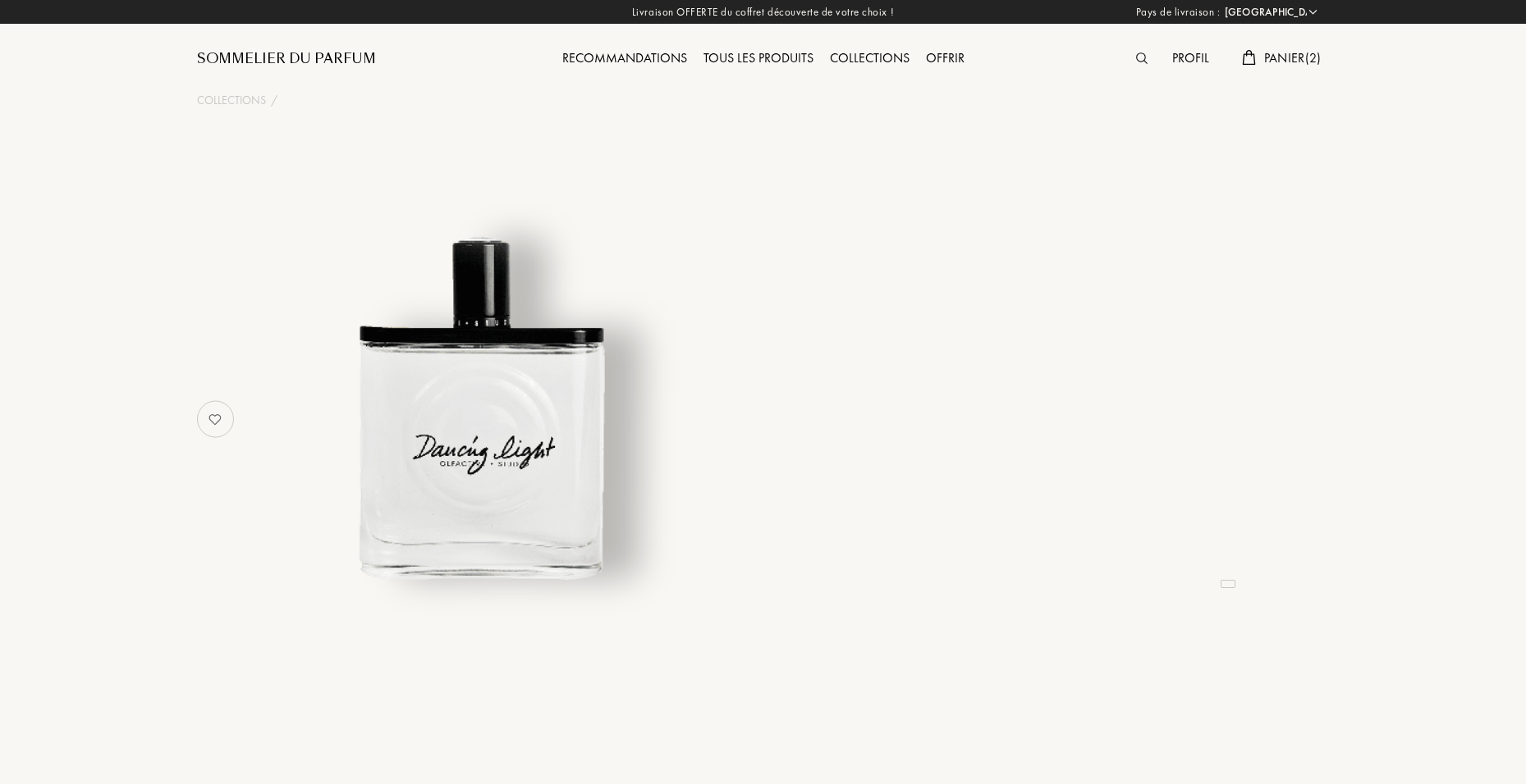
select select "FR"
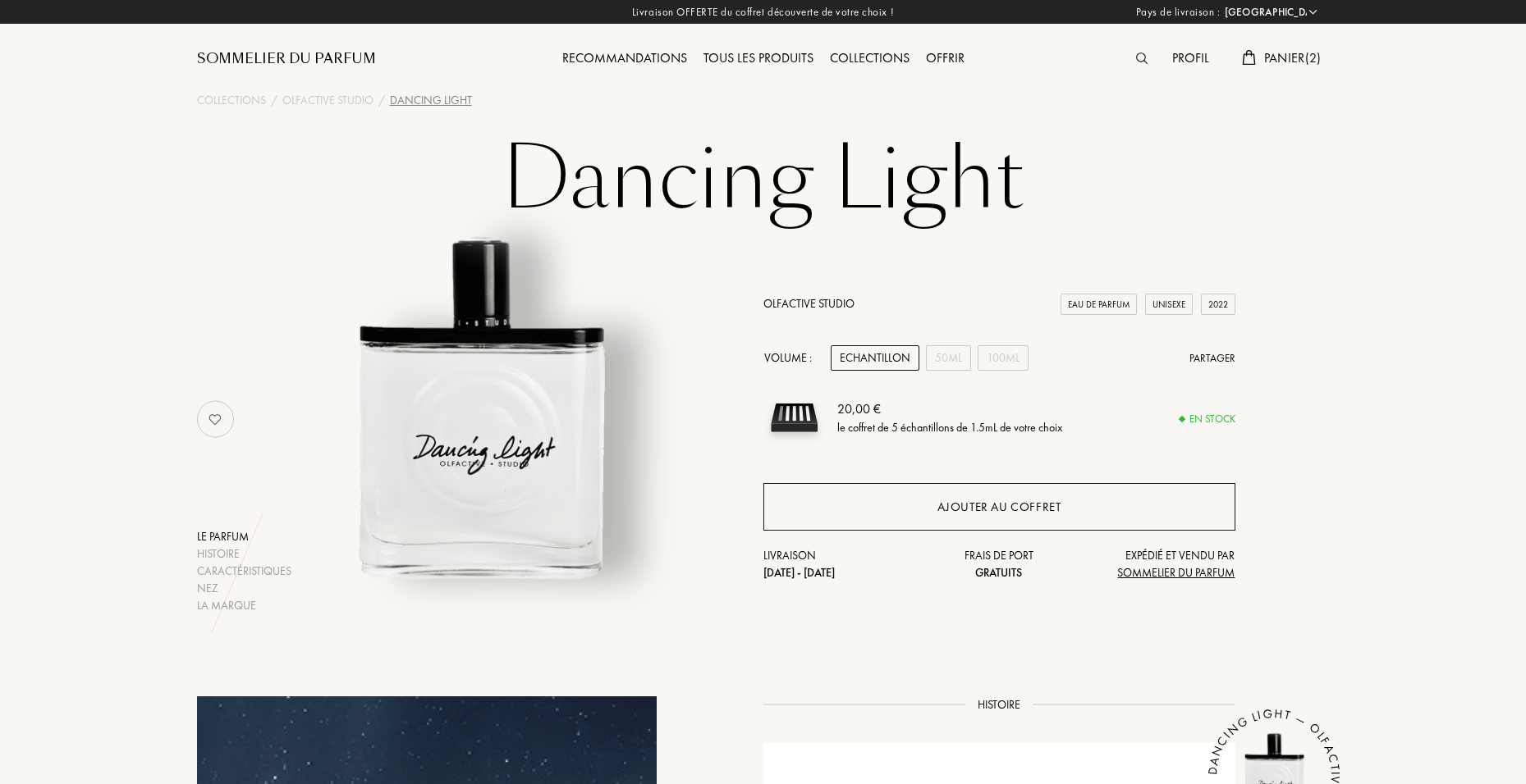
drag, startPoint x: 0, startPoint y: 0, endPoint x: 861, endPoint y: 492, distance: 991.7
click at [861, 492] on div "Ajouter au coffret" at bounding box center [998, 507] width 472 height 48
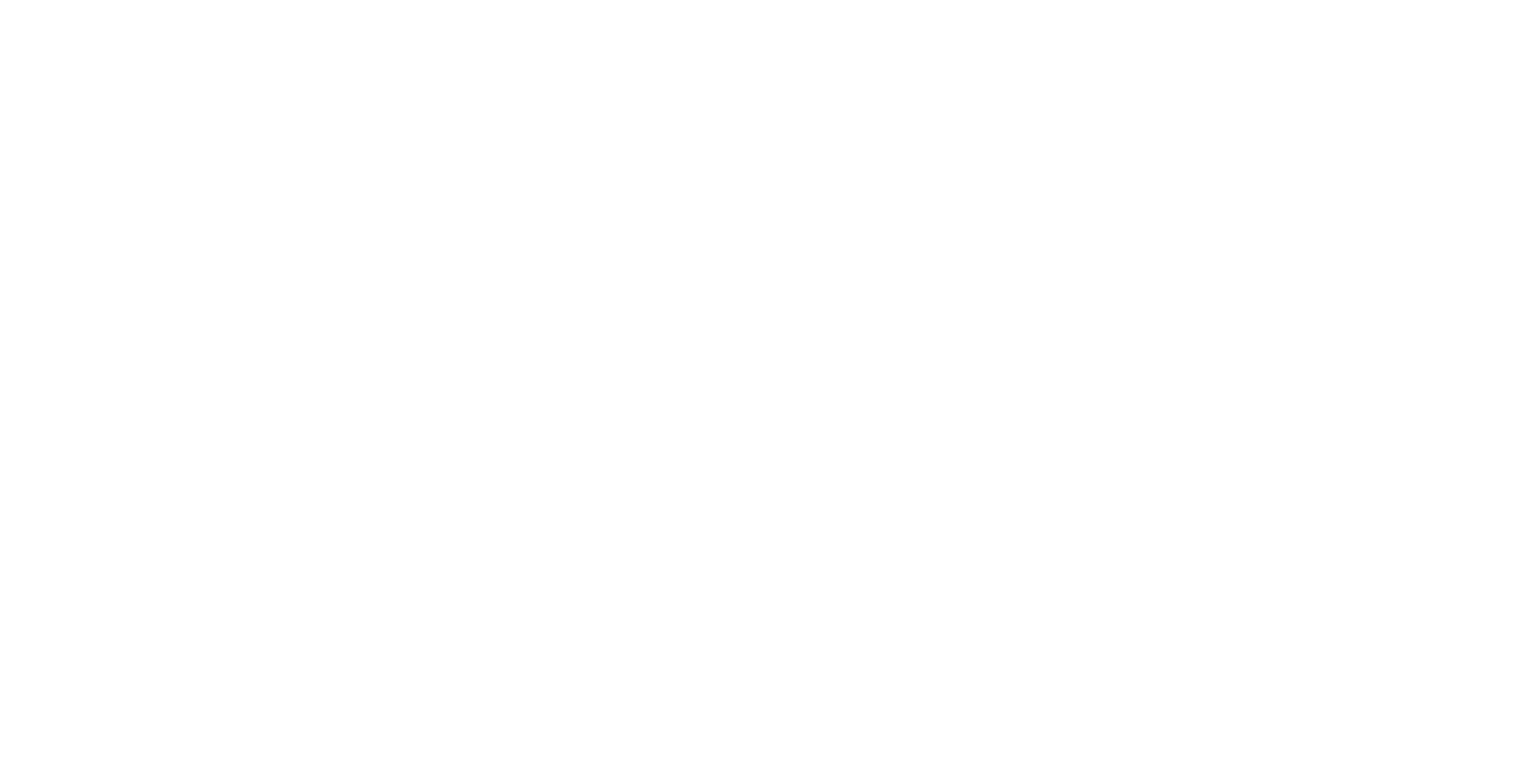
select select "FR"
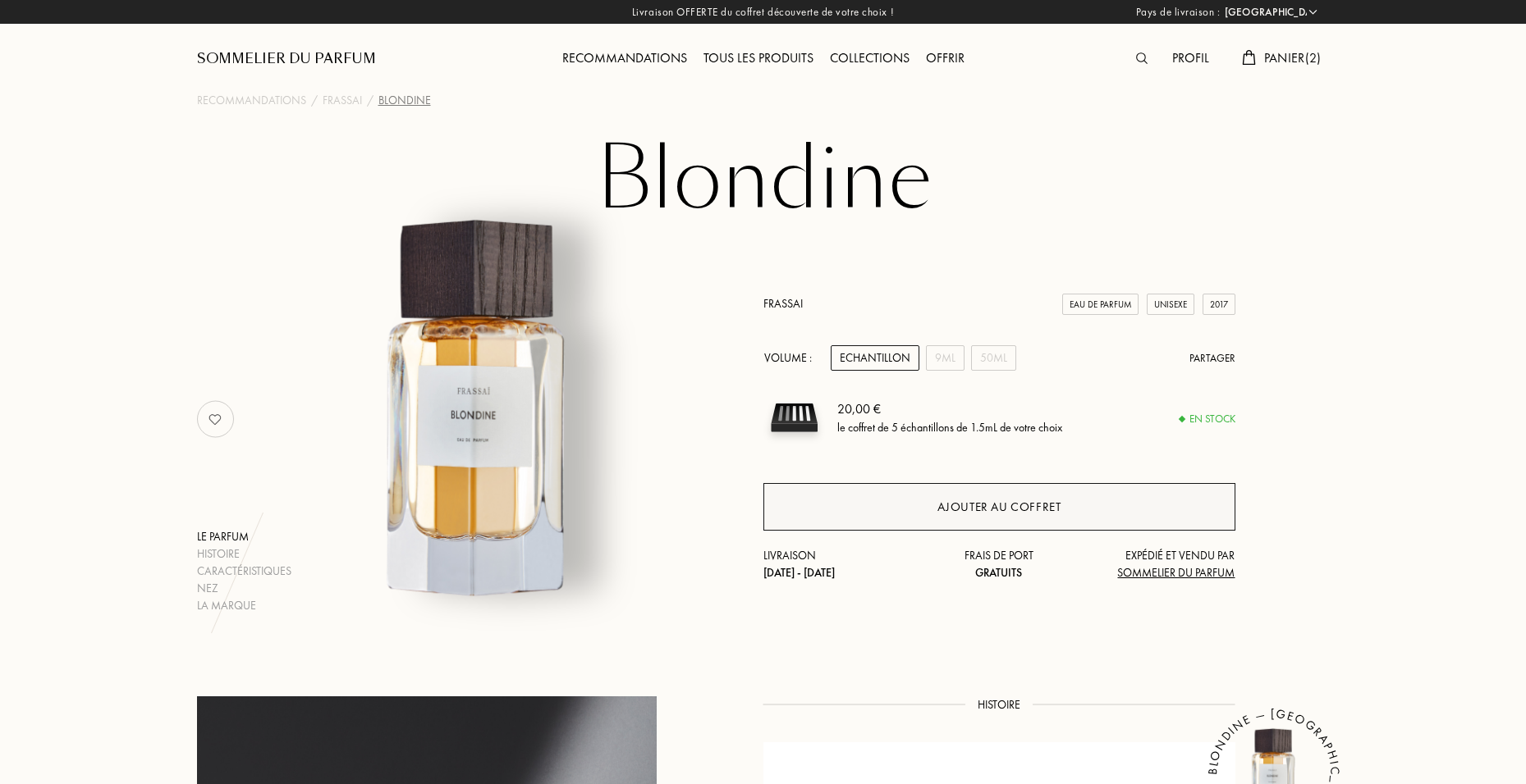
click at [866, 513] on div "Ajouter au coffret" at bounding box center [998, 507] width 472 height 48
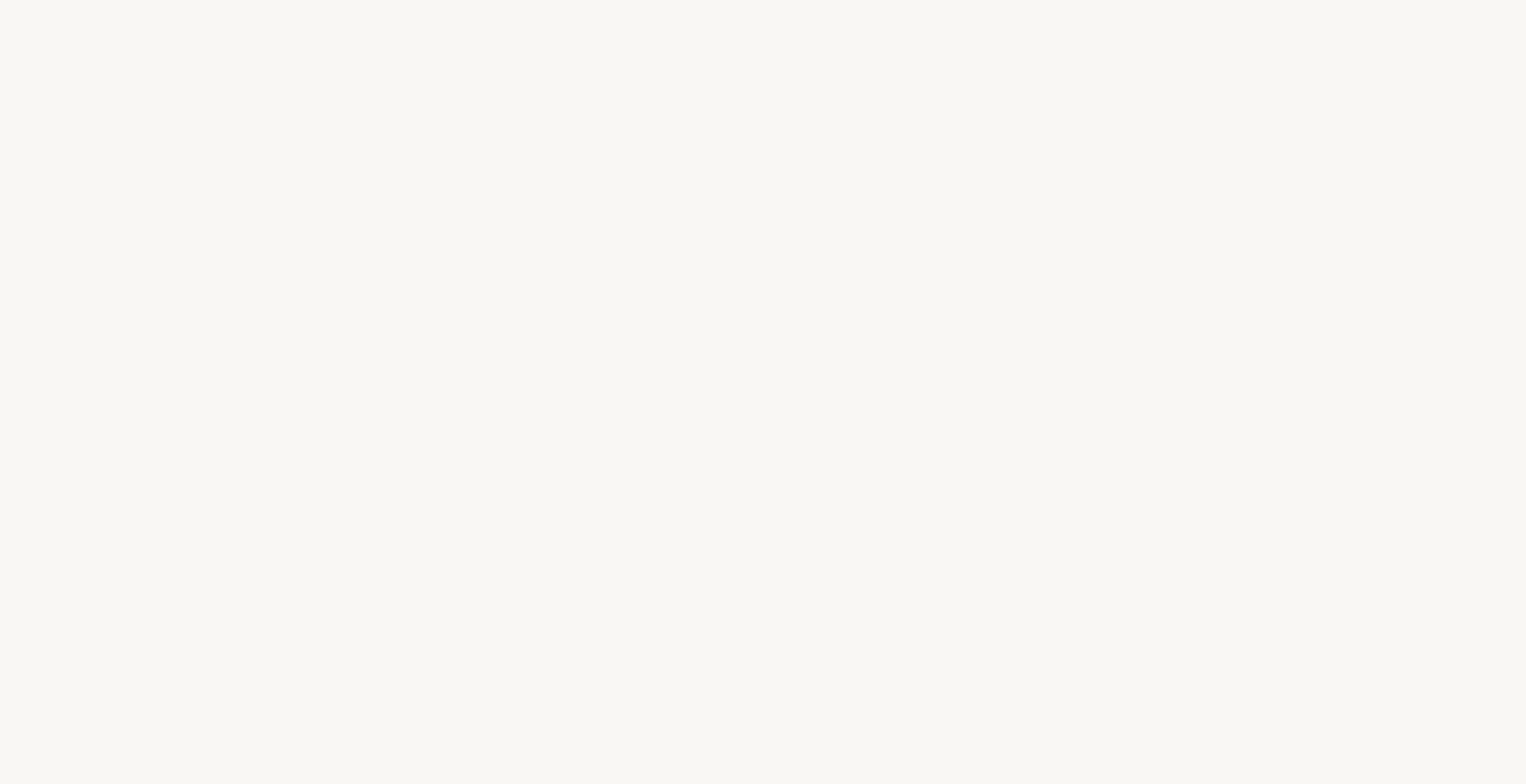
select select "FR"
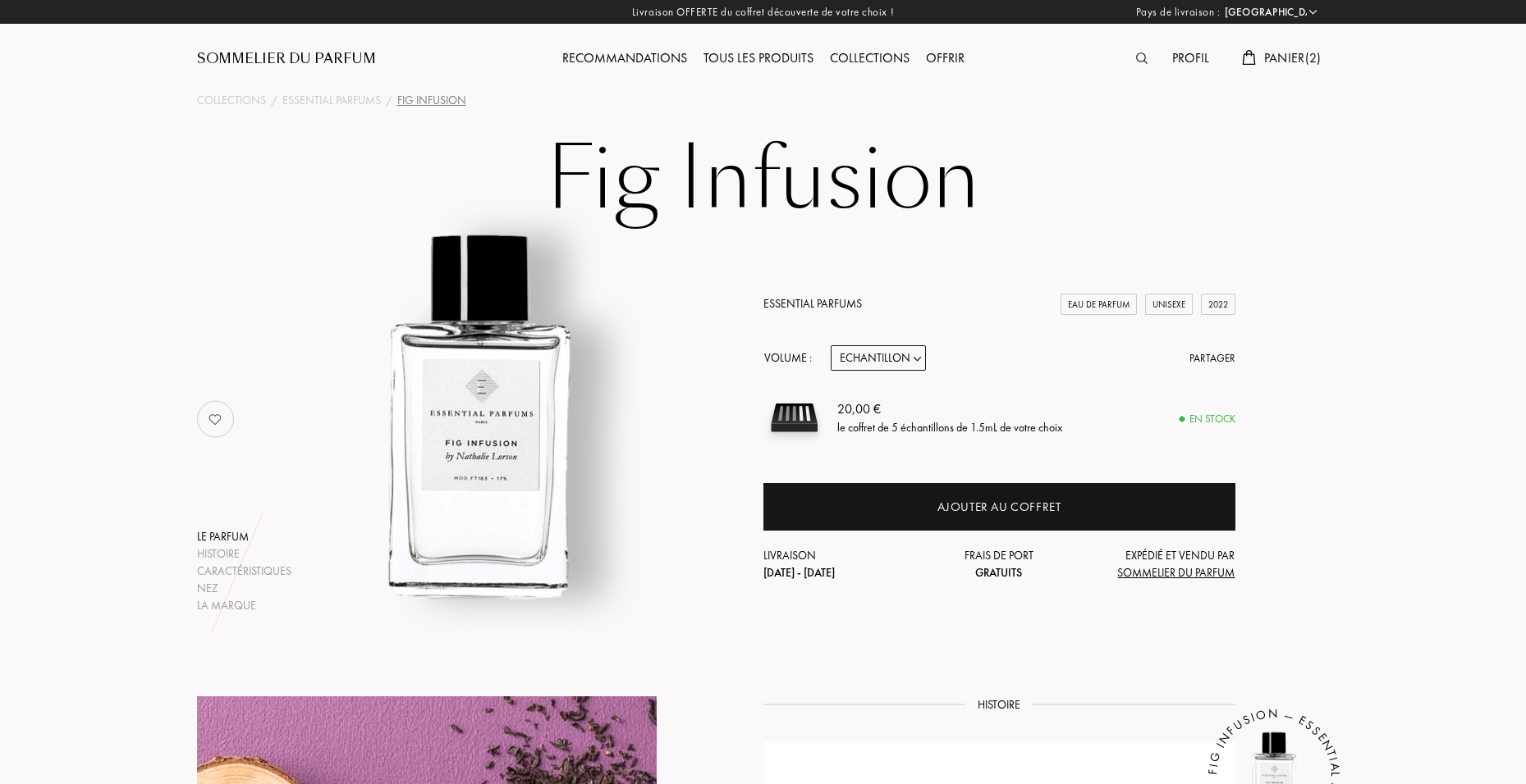
click at [885, 354] on select "Echantillon 10mL 100mL 150mL" at bounding box center [877, 358] width 95 height 25
select select "3"
click at [830, 346] on select "Echantillon 10mL 100mL 150mL" at bounding box center [877, 358] width 95 height 25
select select "3"
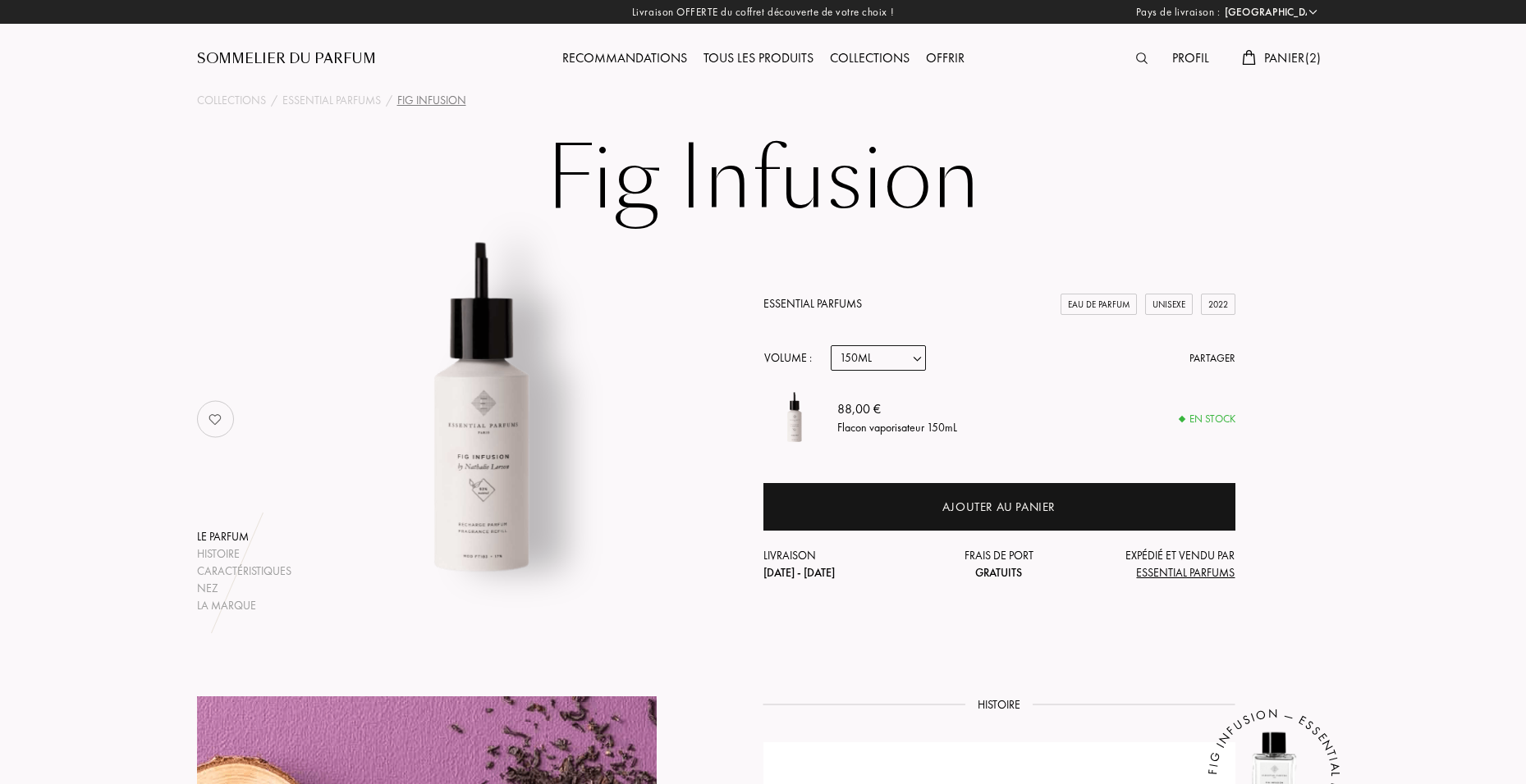
click at [880, 361] on select "Echantillon 10mL 100mL 150mL" at bounding box center [877, 358] width 95 height 25
select select "2"
click at [830, 346] on select "Echantillon 10mL 100mL 150mL" at bounding box center [877, 358] width 95 height 25
select select "2"
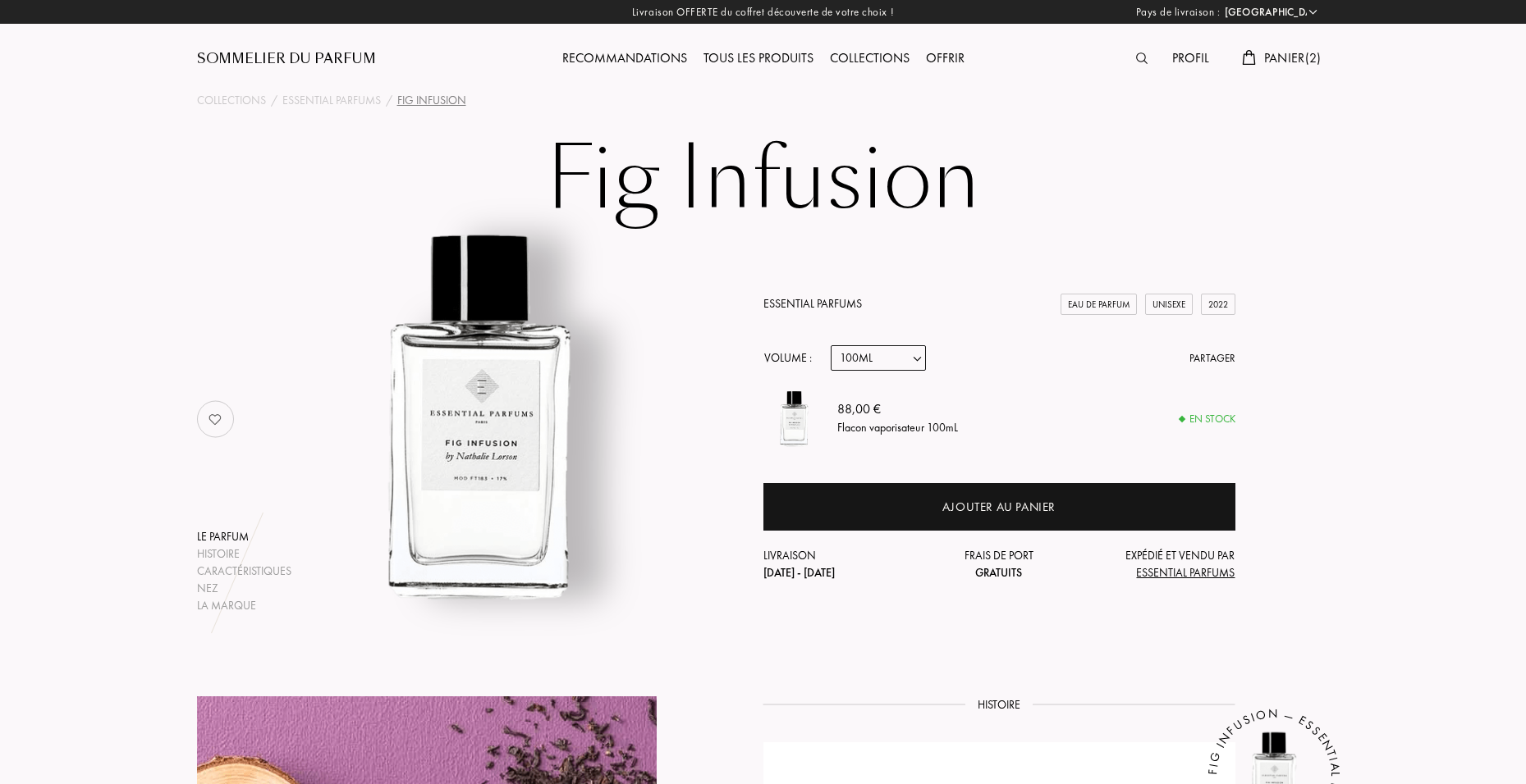
click at [923, 347] on select "Echantillon 10mL 100mL 150mL" at bounding box center [877, 358] width 95 height 25
select select "3"
click at [830, 346] on select "Echantillon 10mL 100mL 150mL" at bounding box center [877, 358] width 95 height 25
select select "3"
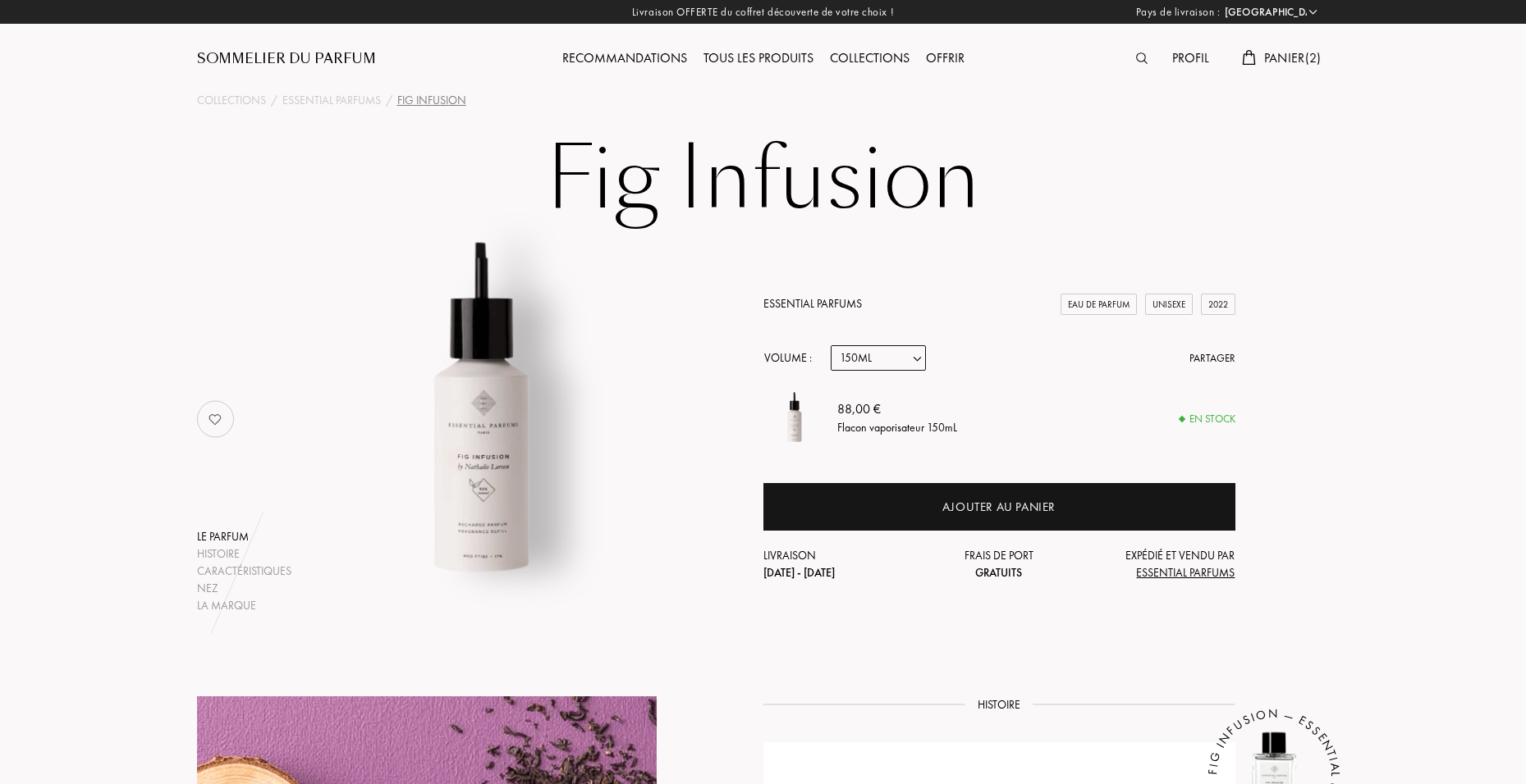
click at [885, 360] on select "Echantillon 10mL 100mL 150mL" at bounding box center [877, 358] width 95 height 25
select select "2"
click at [830, 346] on select "Echantillon 10mL 100mL 150mL" at bounding box center [877, 358] width 95 height 25
select select "2"
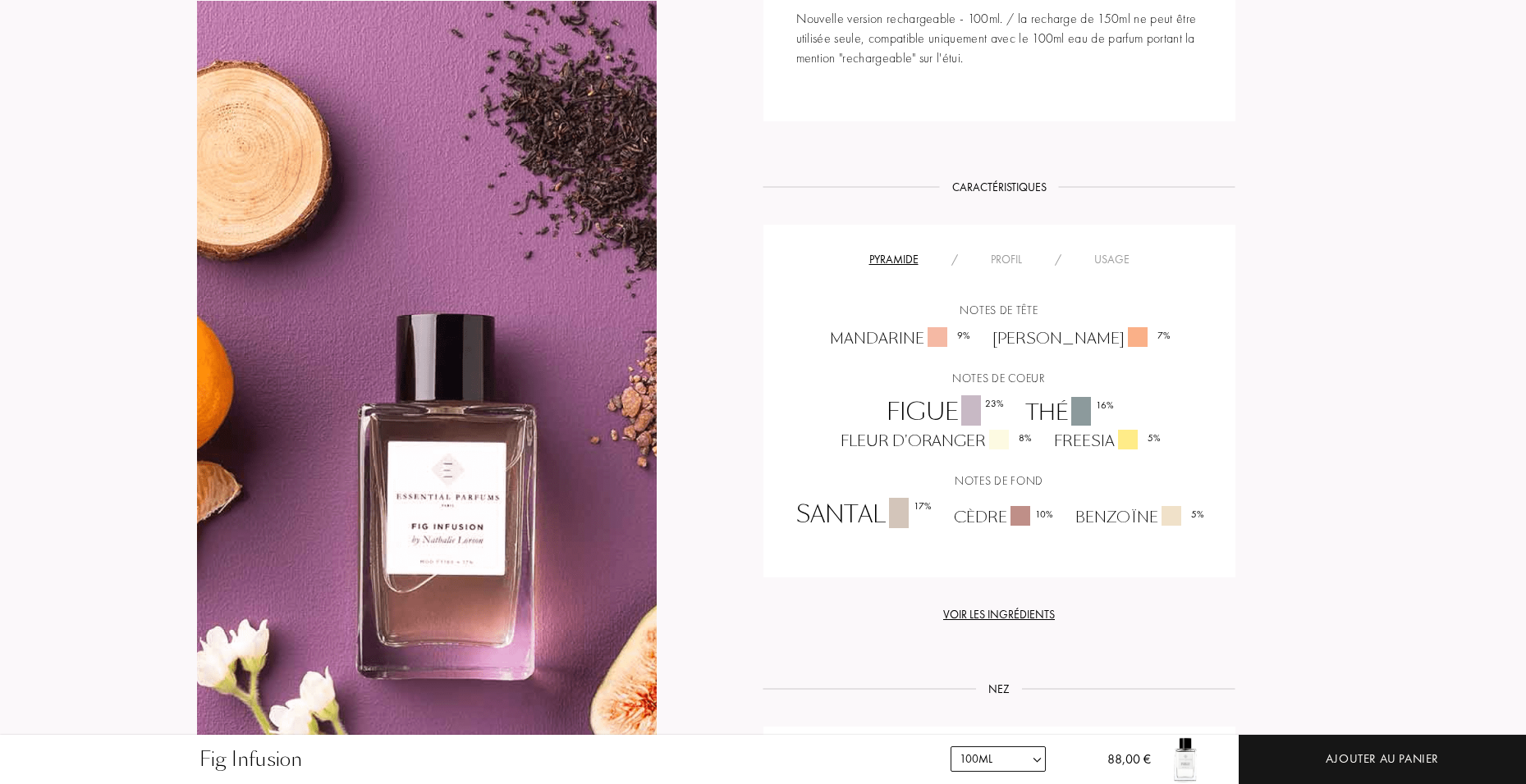
scroll to position [1083, 0]
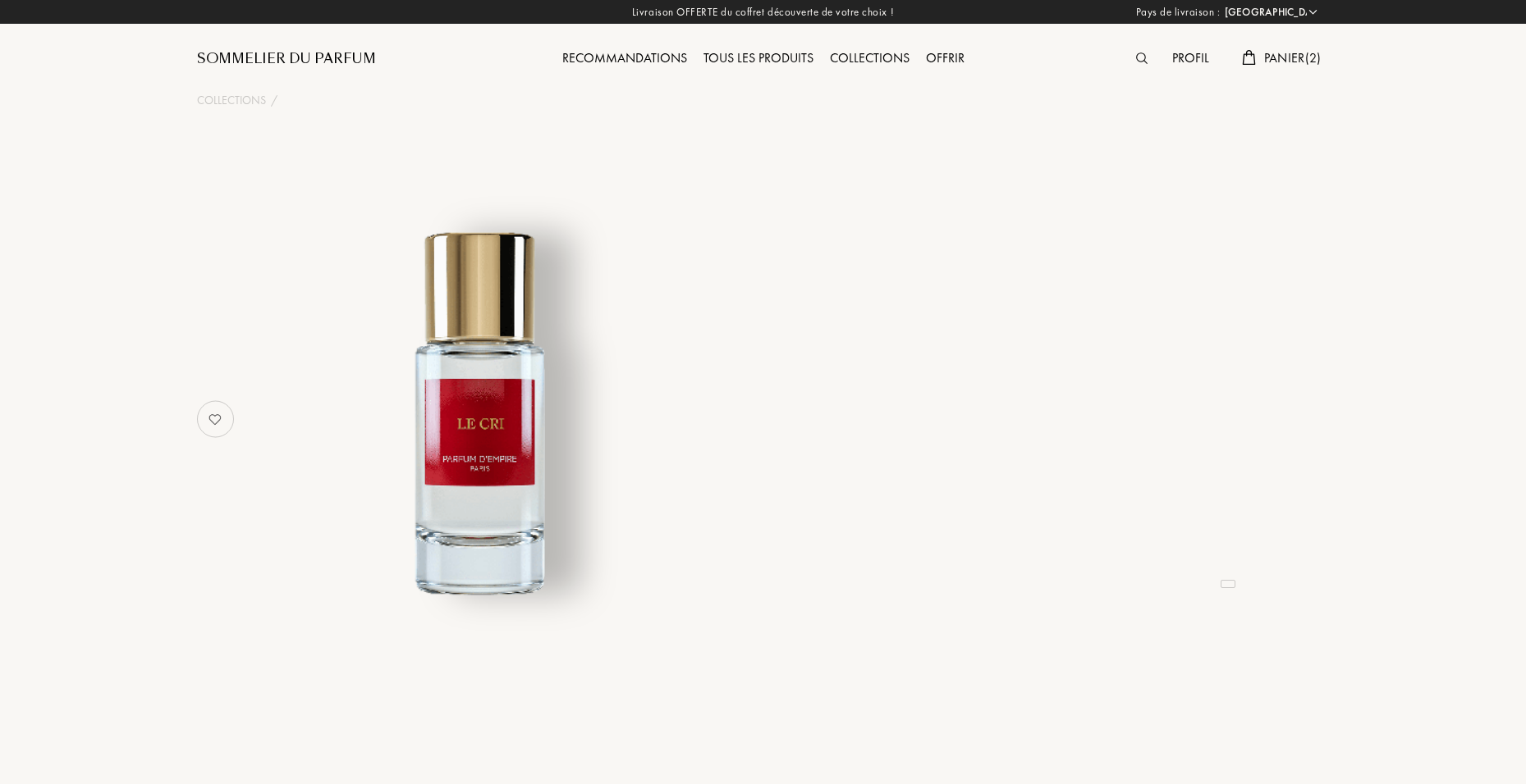
select select "FR"
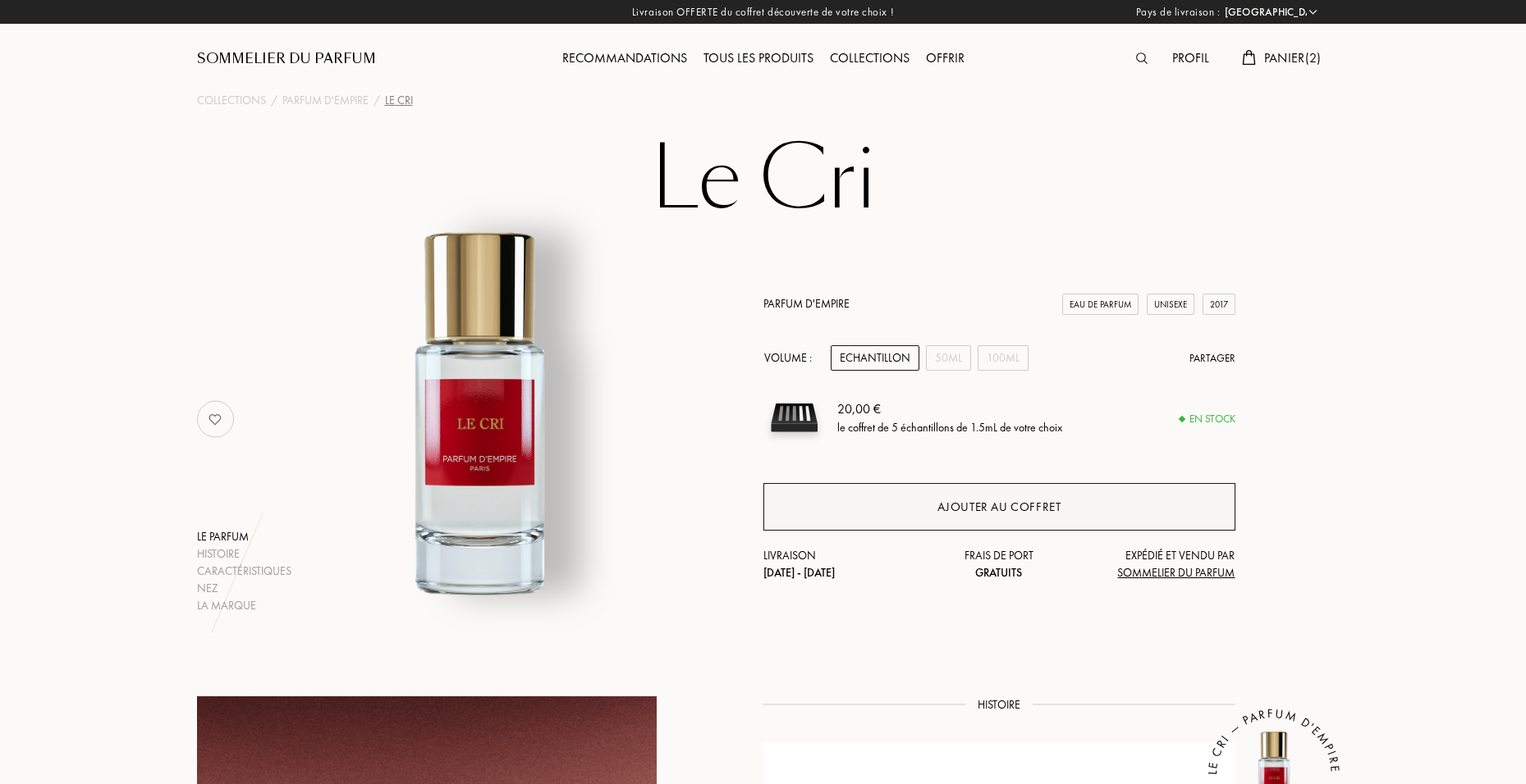
click at [887, 521] on div "Ajouter au coffret" at bounding box center [998, 507] width 472 height 48
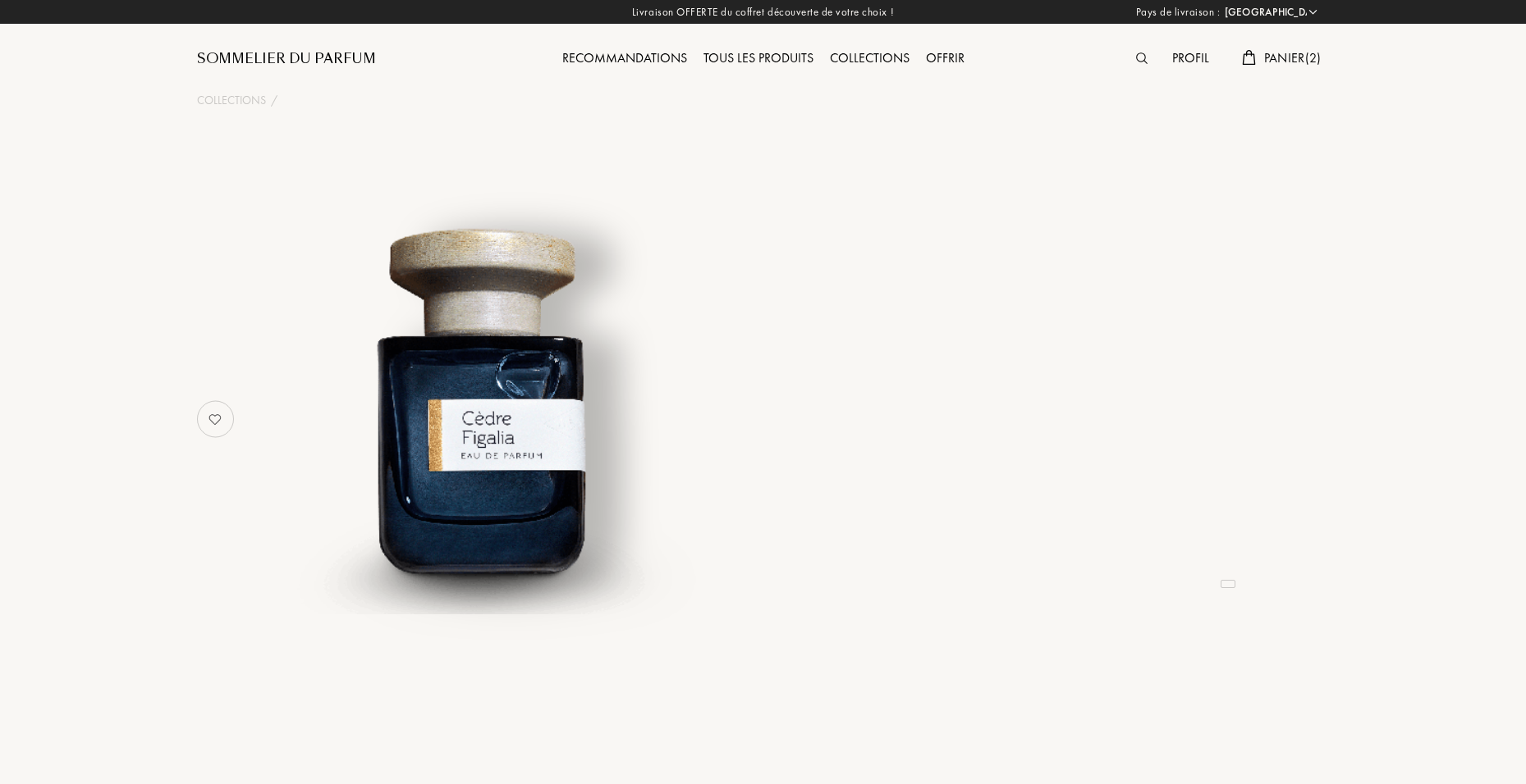
select select "FR"
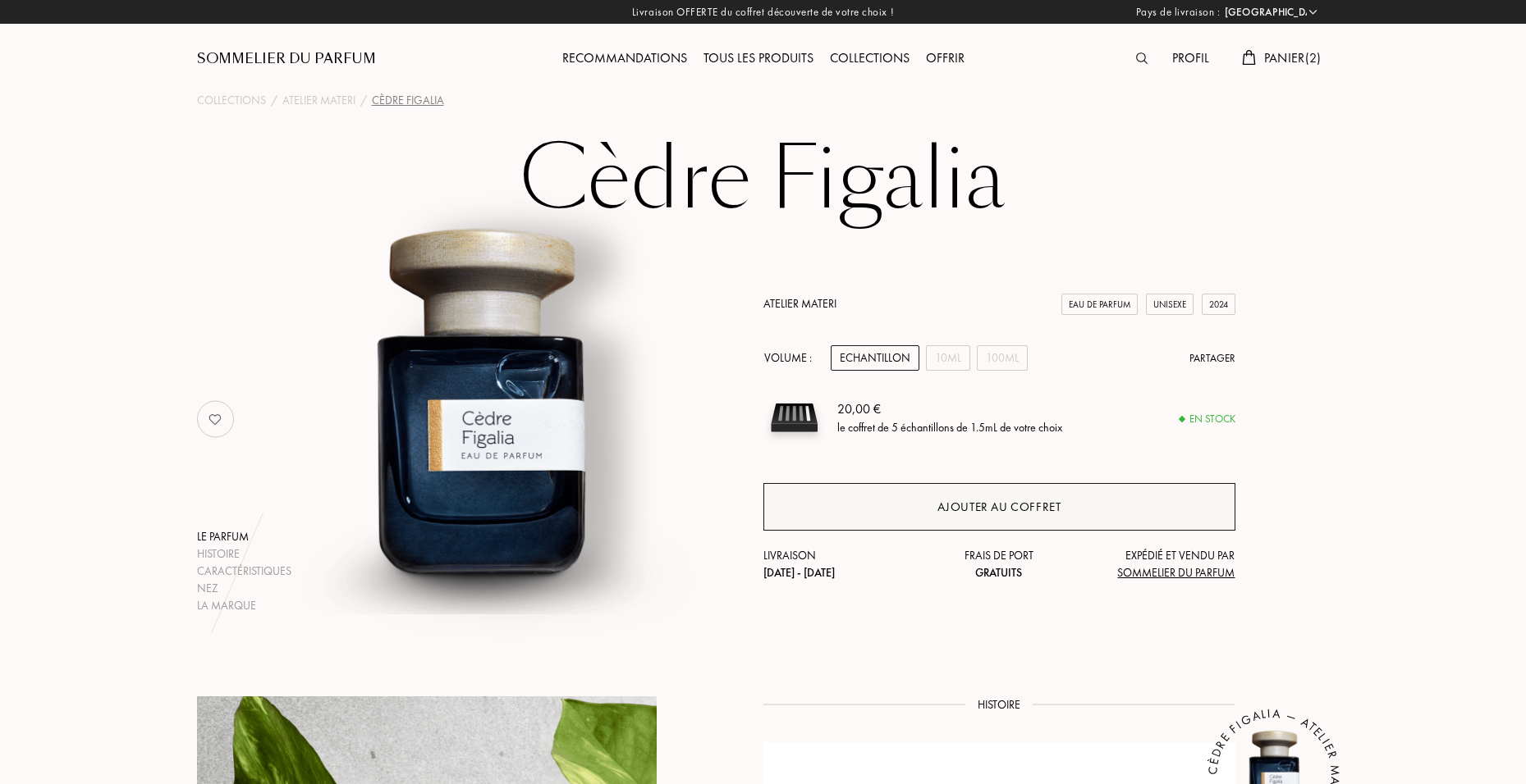
click at [832, 508] on div "Ajouter au coffret" at bounding box center [998, 507] width 472 height 48
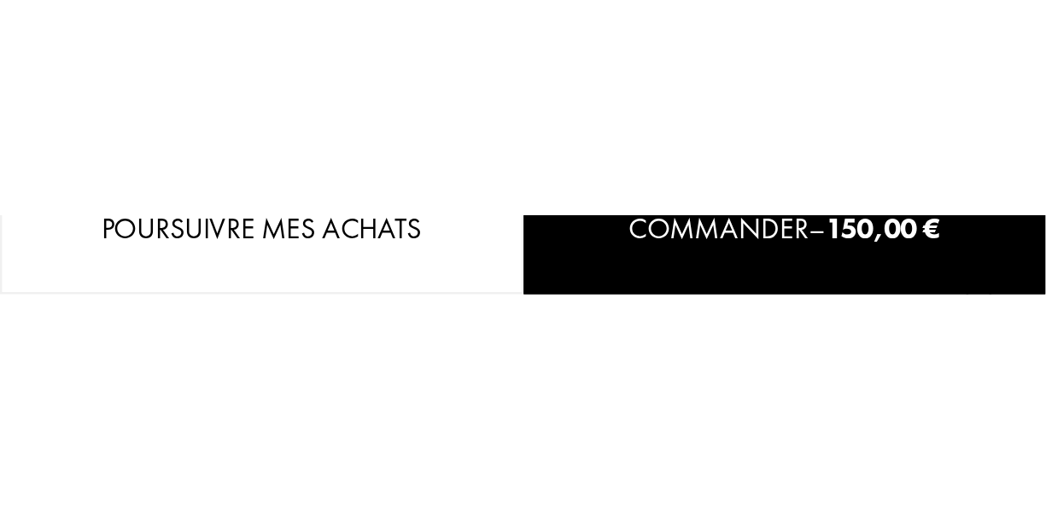
select select "FR"
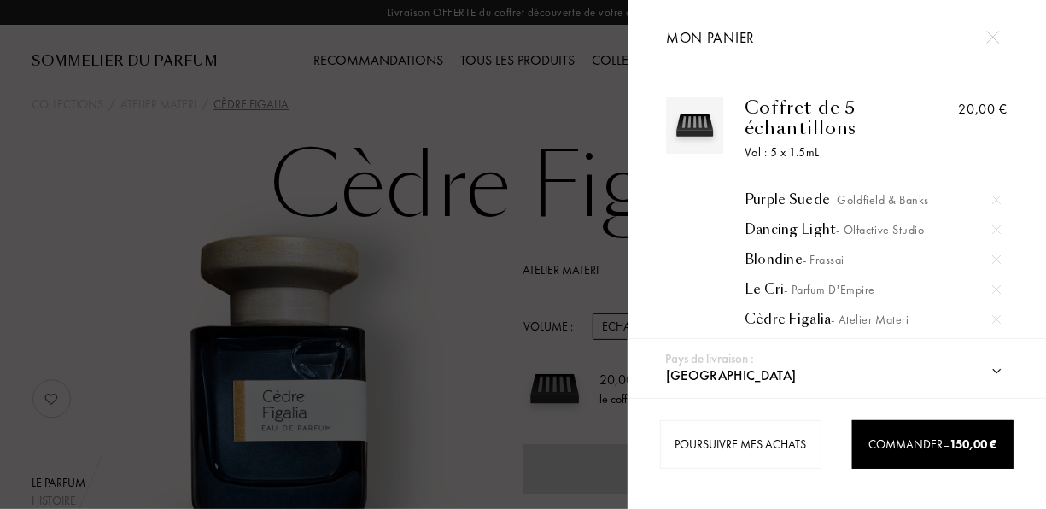
scroll to position [275, 0]
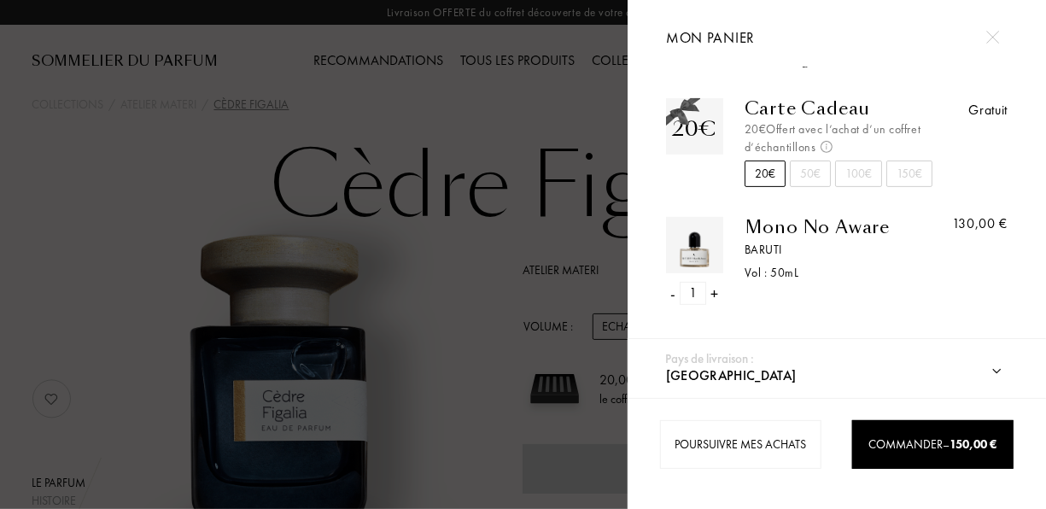
click at [673, 287] on div "-" at bounding box center [672, 293] width 5 height 23
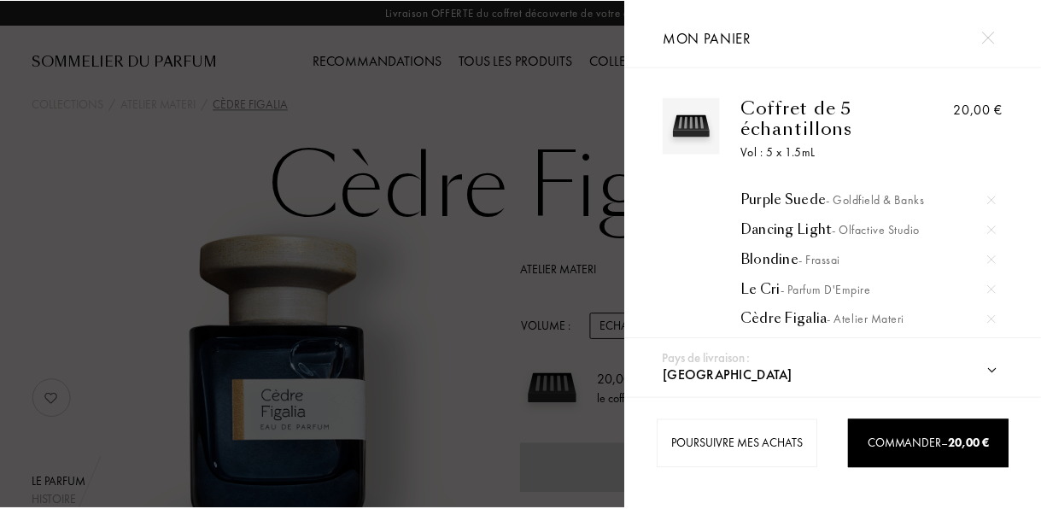
scroll to position [157, 0]
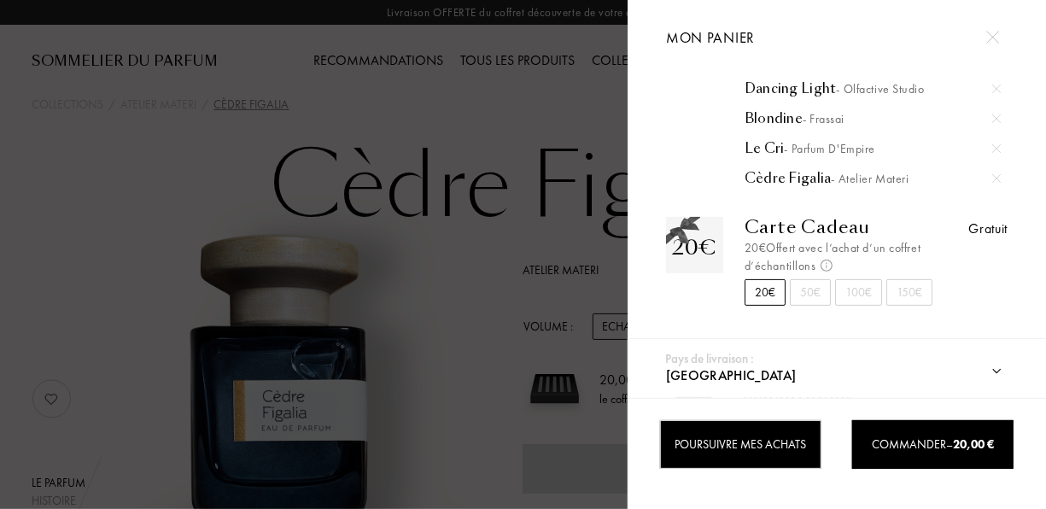
click at [809, 457] on div "Poursuivre mes achats" at bounding box center [740, 444] width 161 height 49
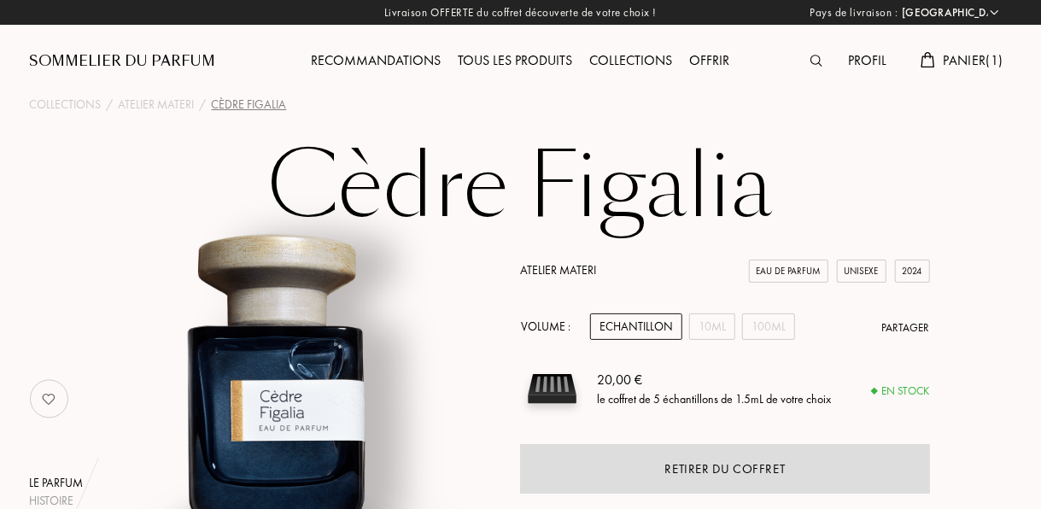
click at [932, 61] on div "Panier ( 1 )" at bounding box center [961, 61] width 99 height 22
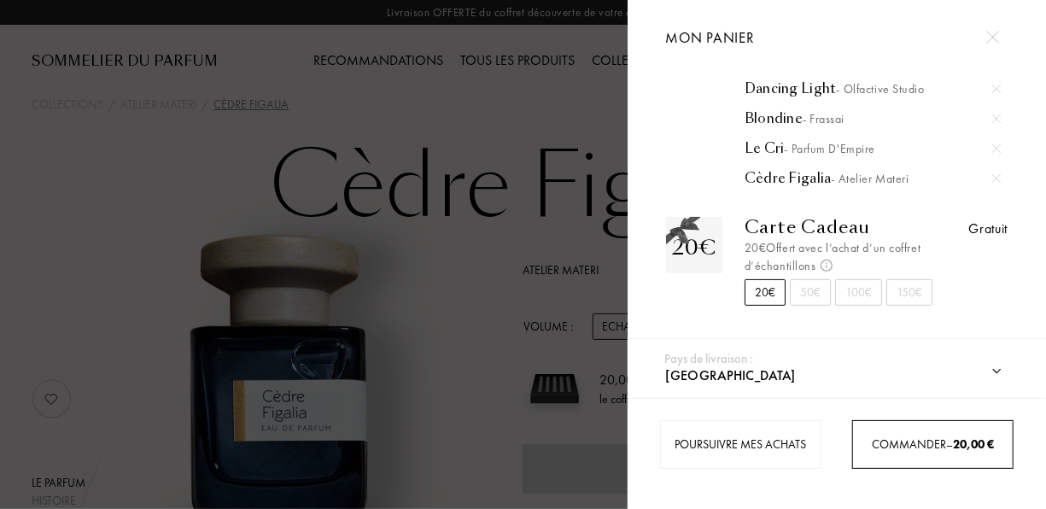
click at [915, 451] on span "Commander – 20,00 €" at bounding box center [933, 443] width 122 height 15
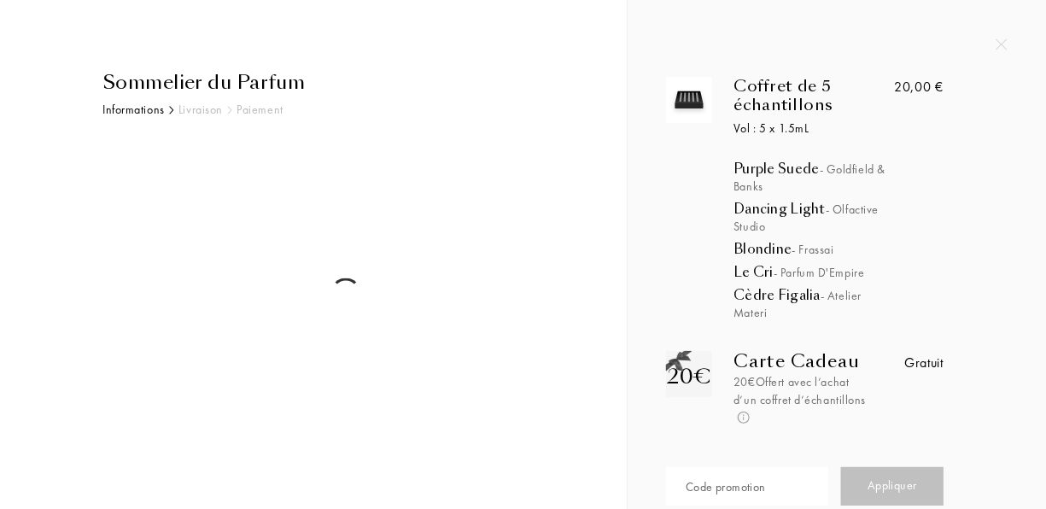
select select "FR"
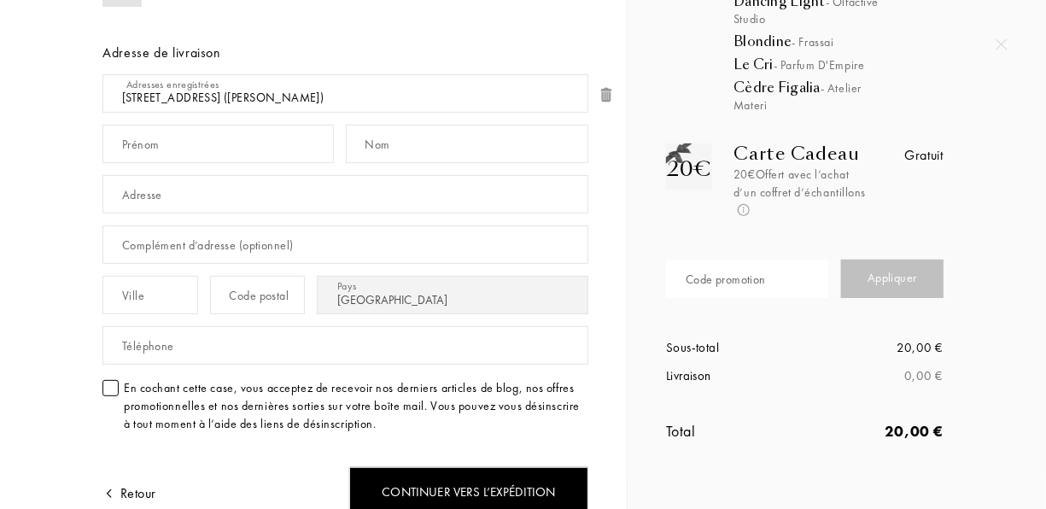
scroll to position [208, 0]
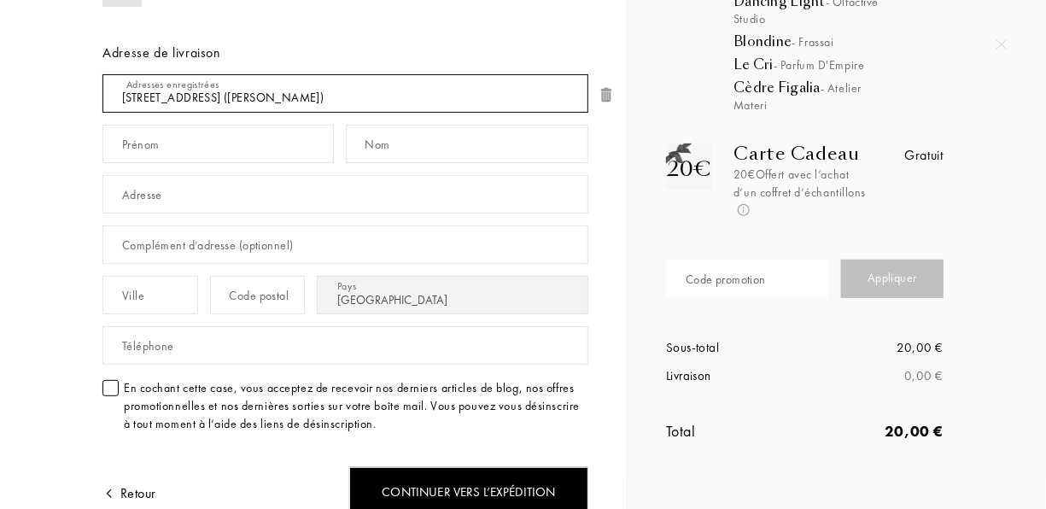
click at [382, 94] on select "[STREET_ADDRESS] ([PERSON_NAME]) Ajouter une nouvelle adresse" at bounding box center [345, 93] width 486 height 38
click at [102, 74] on select "[STREET_ADDRESS] ([PERSON_NAME]) Ajouter une nouvelle adresse" at bounding box center [345, 93] width 486 height 38
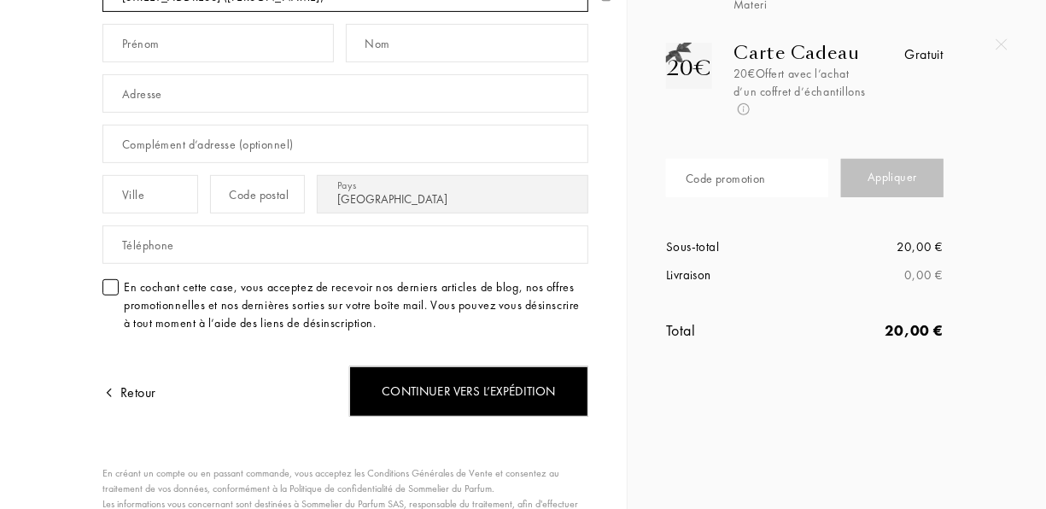
scroll to position [309, 0]
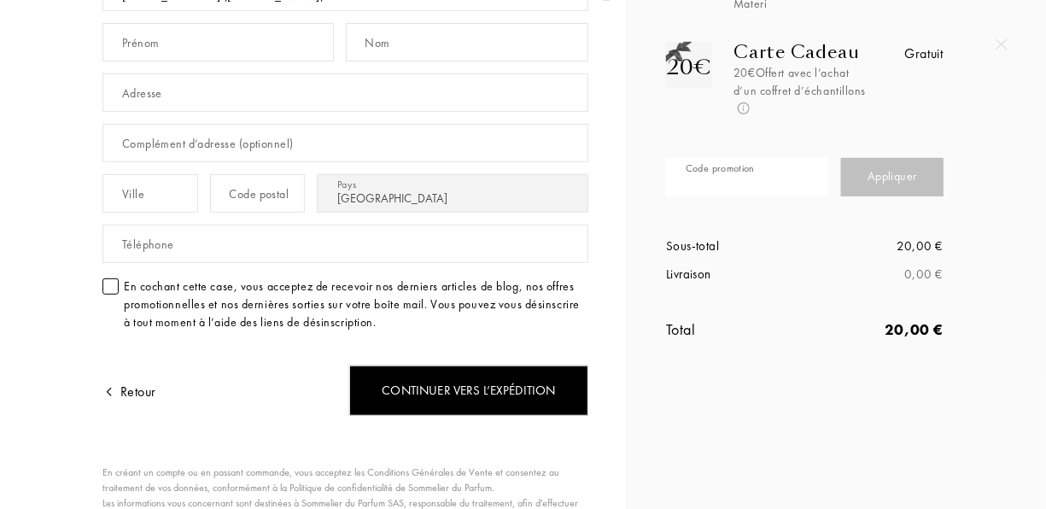
click at [768, 173] on input "text" at bounding box center [747, 177] width 162 height 38
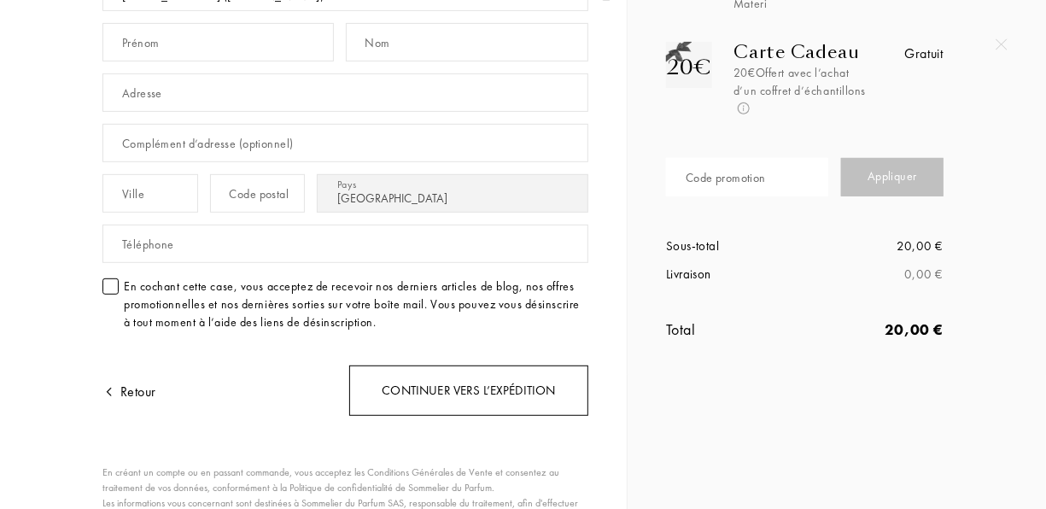
click at [544, 381] on div "Continuer vers l’expédition" at bounding box center [468, 391] width 239 height 50
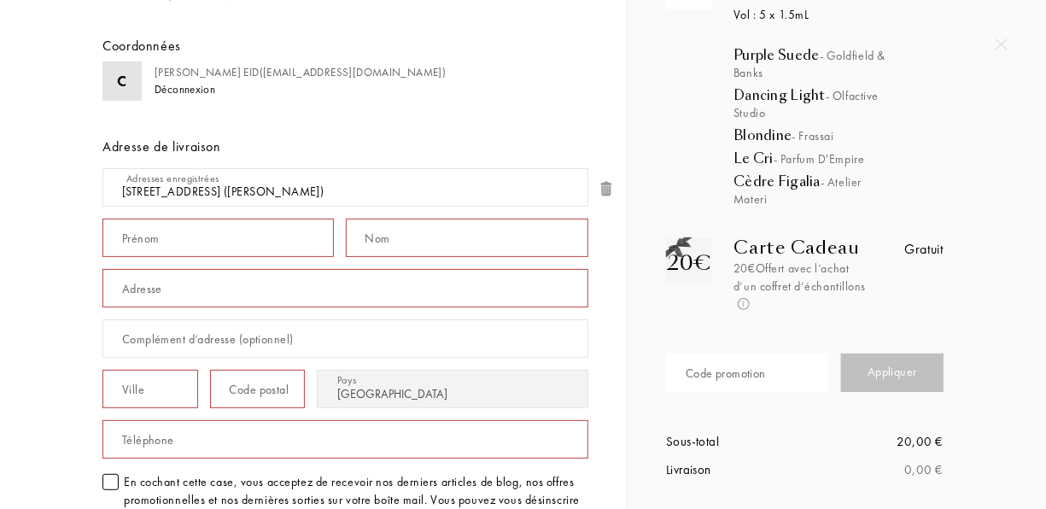
scroll to position [113, 0]
click at [238, 242] on input "text" at bounding box center [217, 238] width 231 height 38
type input "Christelle"
click at [415, 239] on input "text" at bounding box center [467, 238] width 243 height 38
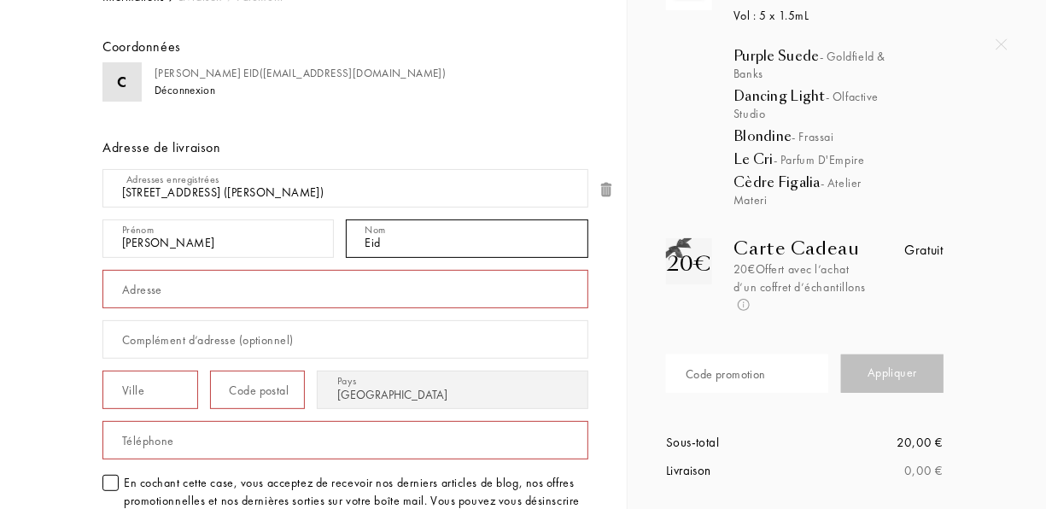
type input "Eid"
click at [225, 284] on input "text" at bounding box center [345, 289] width 486 height 38
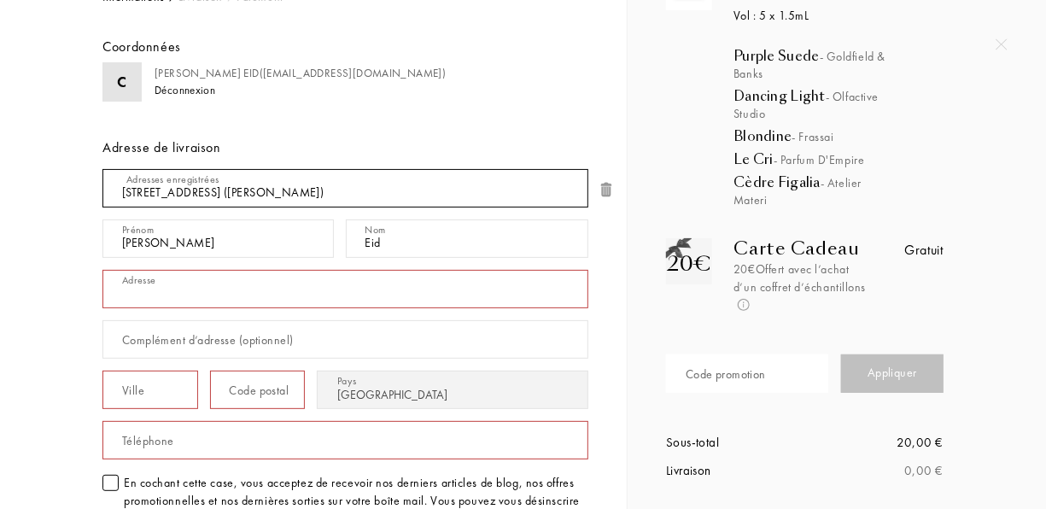
click at [259, 179] on select "15 rue Saint-Amand , 75015 Paris, FR (Christelle Eid) Ajouter une nouvelle adre…" at bounding box center [345, 188] width 486 height 38
click at [102, 169] on select "15 rue Saint-Amand , 75015 Paris, FR (Christelle Eid) Ajouter une nouvelle adre…" at bounding box center [345, 188] width 486 height 38
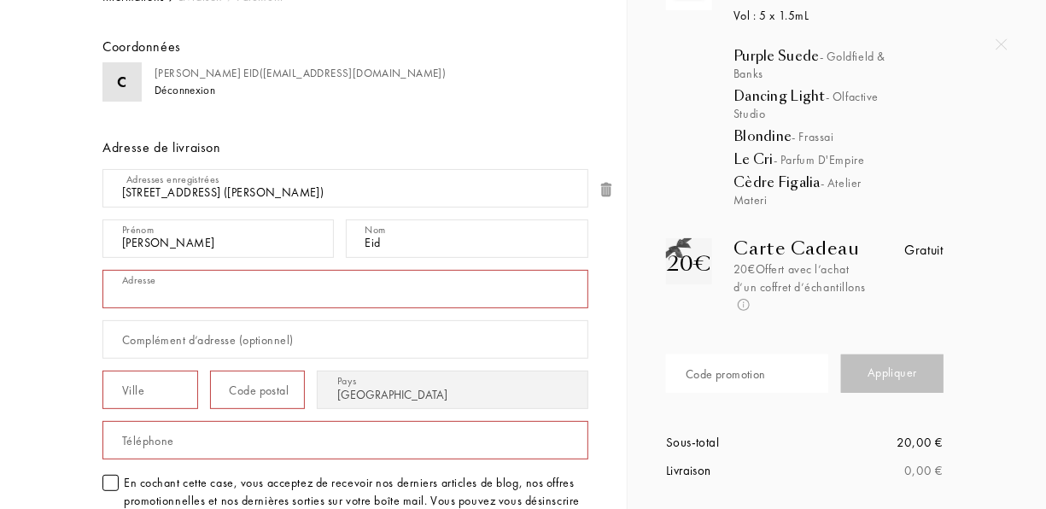
click at [250, 301] on input "text" at bounding box center [345, 289] width 486 height 38
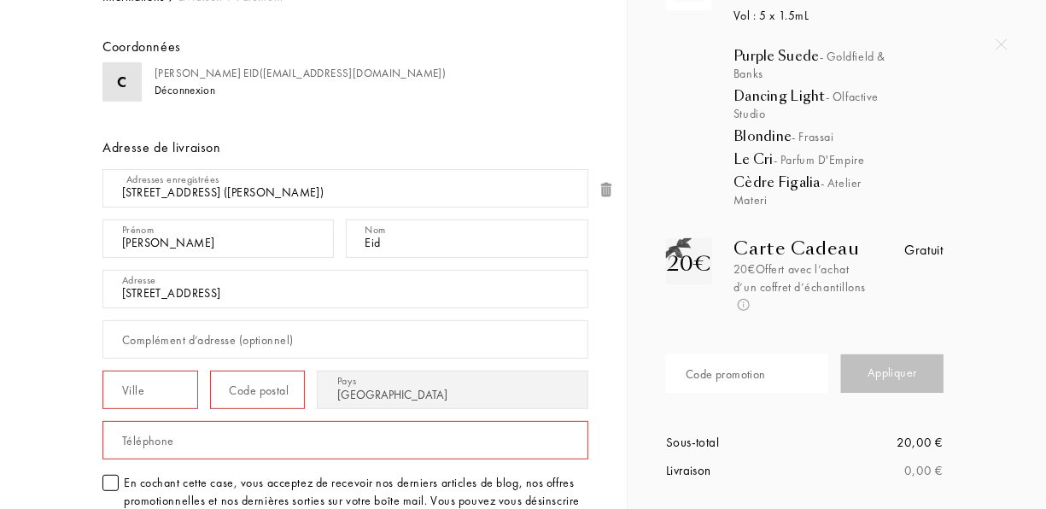
type input "15 rue Saint Amand"
click at [168, 381] on input "text" at bounding box center [150, 390] width 96 height 38
type input "Paris"
type input "75015"
type input "0621309868"
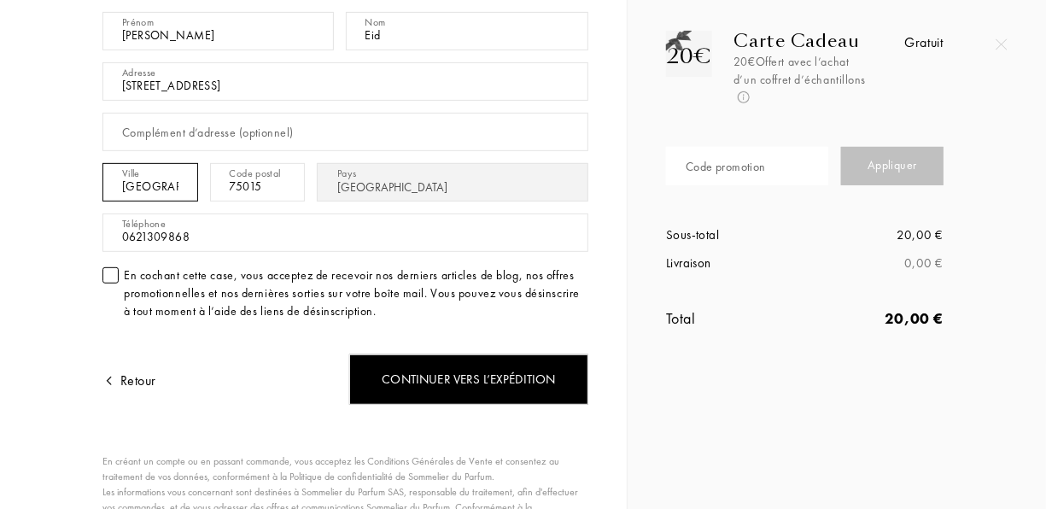
scroll to position [322, 0]
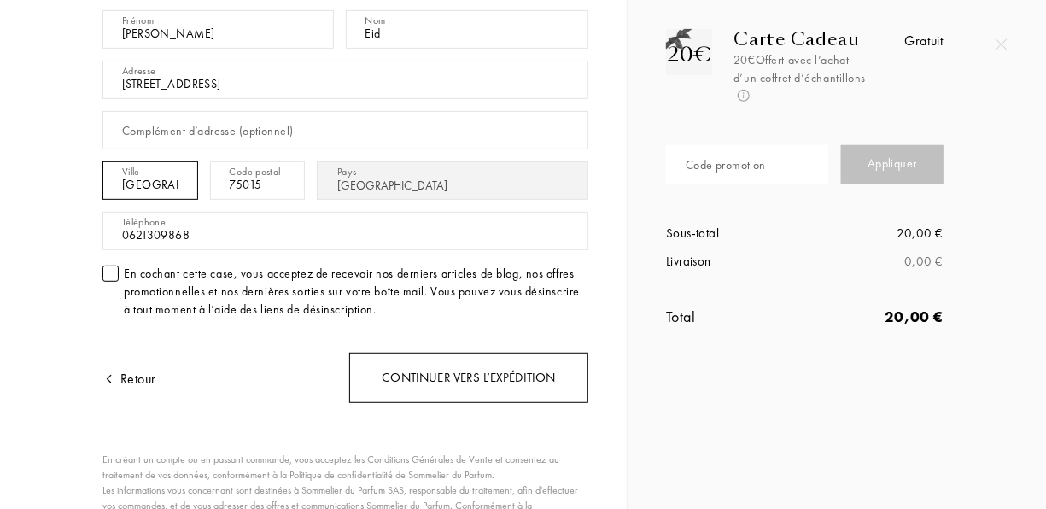
type input "Paris"
click at [412, 385] on div "Continuer vers l’expédition" at bounding box center [468, 378] width 239 height 50
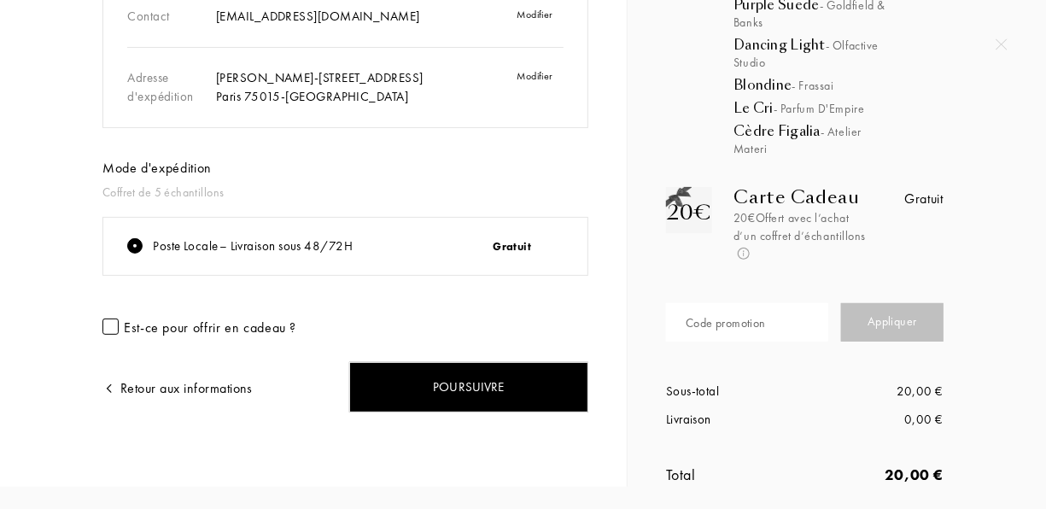
scroll to position [165, 0]
click at [716, 317] on div "Code promotion" at bounding box center [726, 322] width 80 height 18
click at [712, 314] on div "Code promotion" at bounding box center [726, 322] width 80 height 18
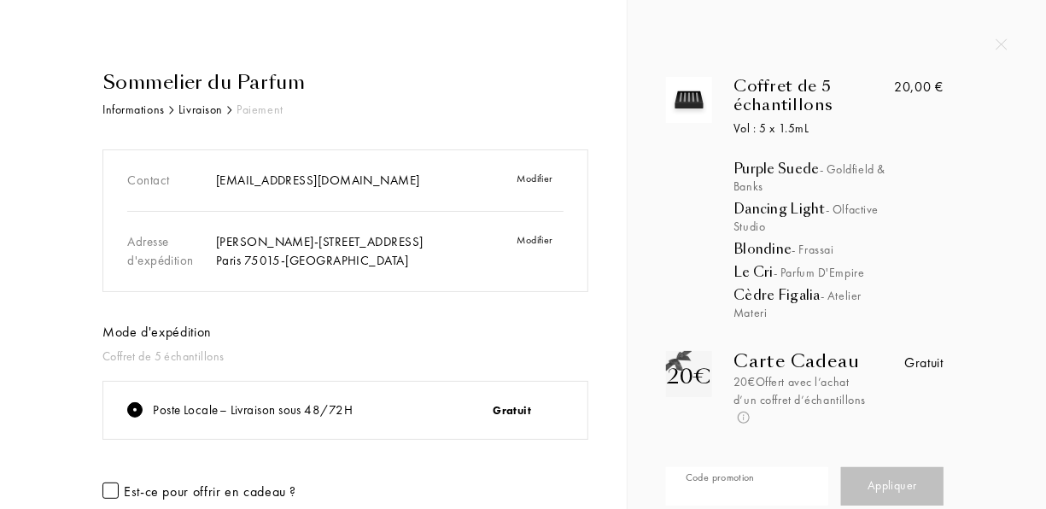
scroll to position [174, 0]
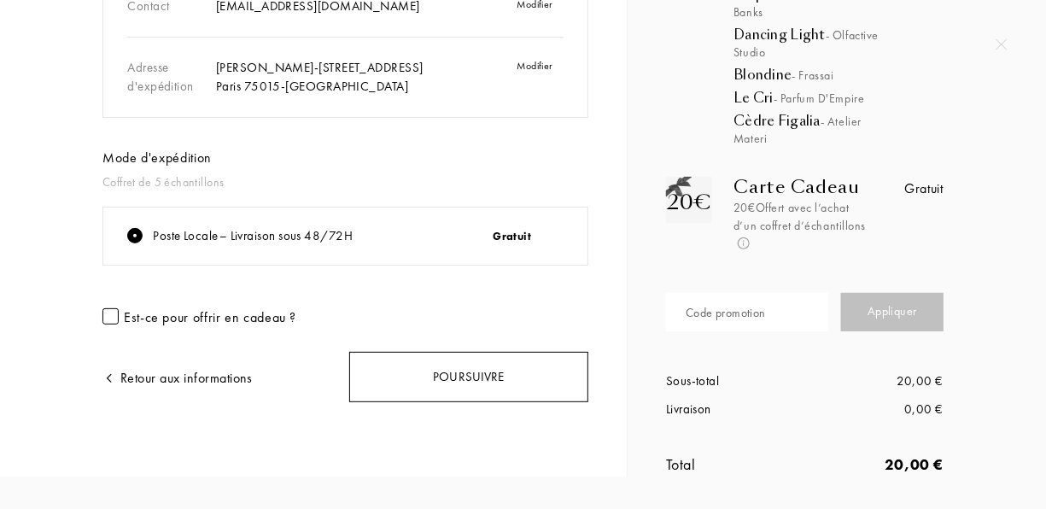
click at [535, 366] on div "Poursuivre" at bounding box center [468, 377] width 239 height 50
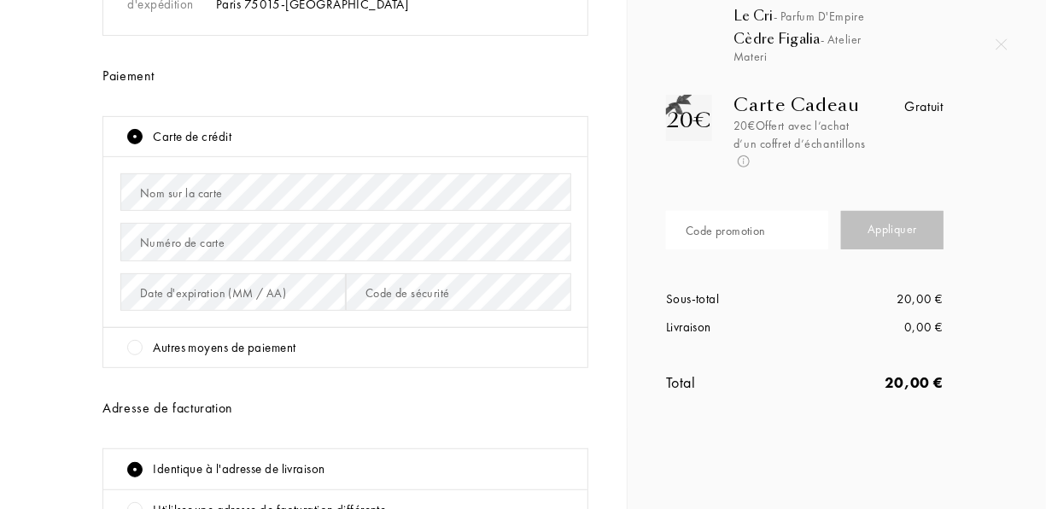
scroll to position [248, 0]
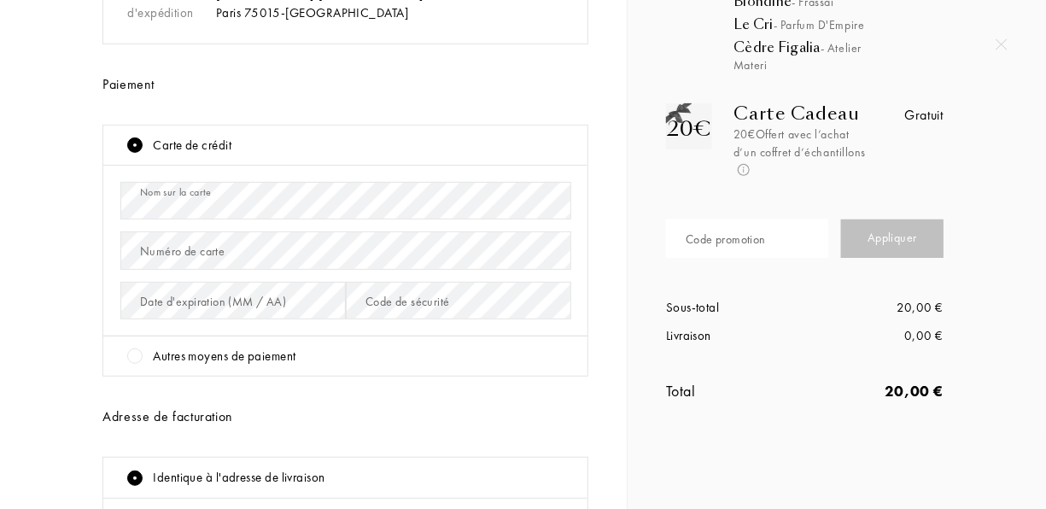
click at [198, 253] on div "Numéro de carte" at bounding box center [182, 252] width 85 height 18
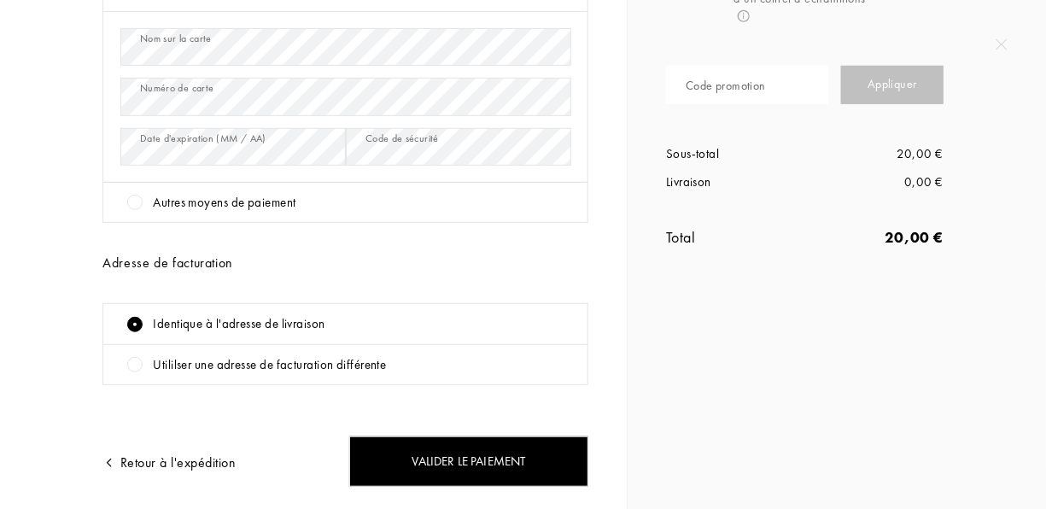
scroll to position [425, 0]
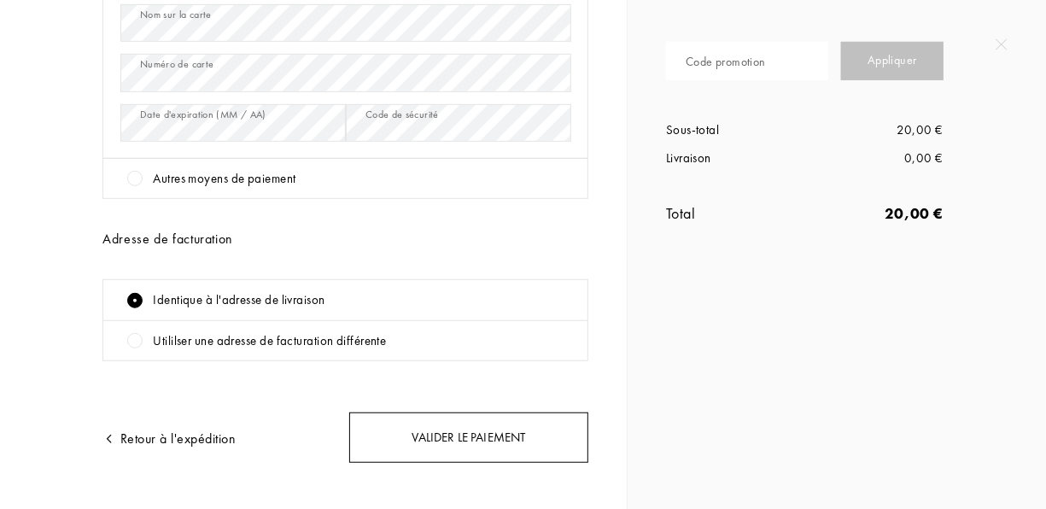
click at [416, 432] on div "Valider le paiement" at bounding box center [468, 437] width 239 height 50
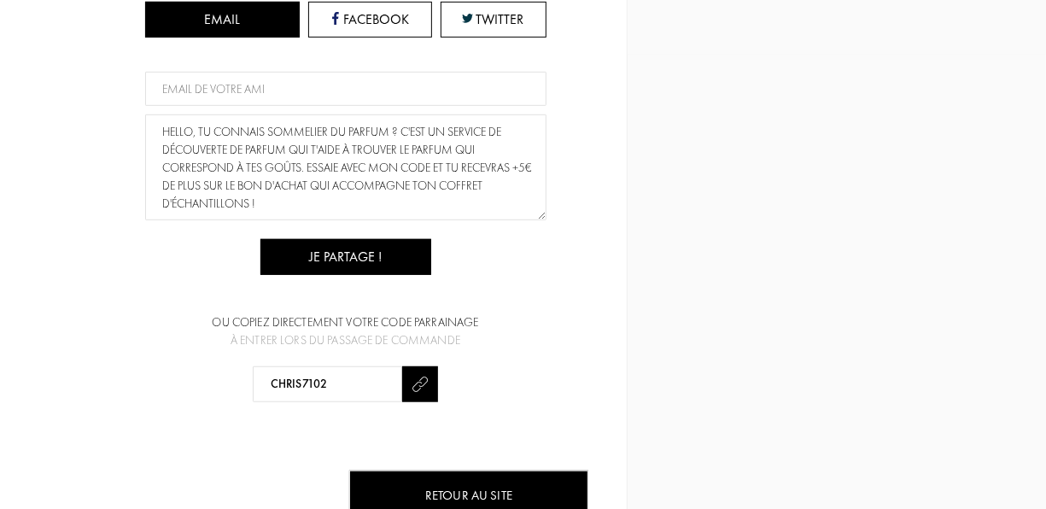
scroll to position [465, 0]
